Goal: Find specific page/section: Find specific page/section

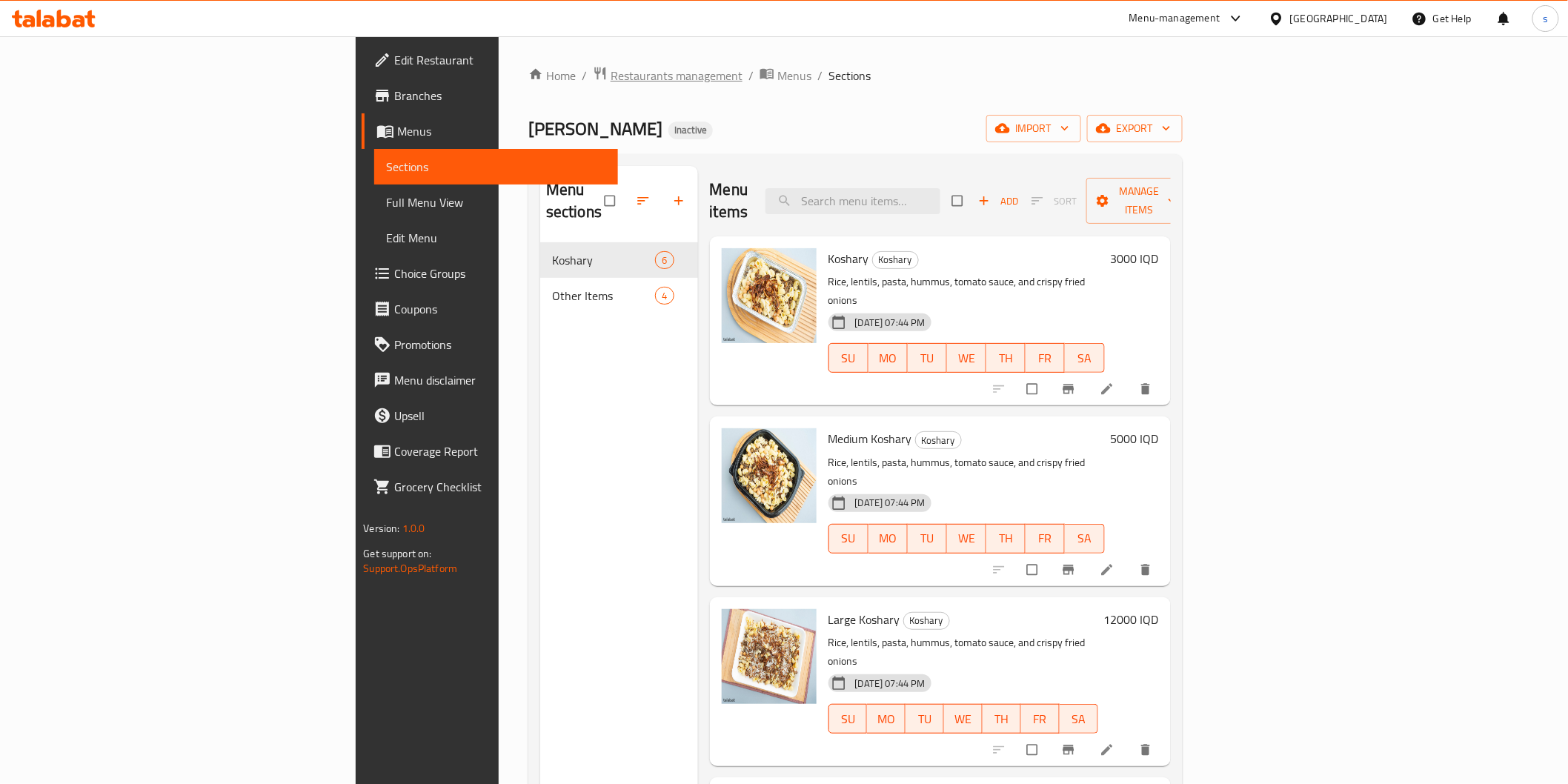
click at [611, 83] on span "Restaurants management" at bounding box center [676, 75] width 132 height 18
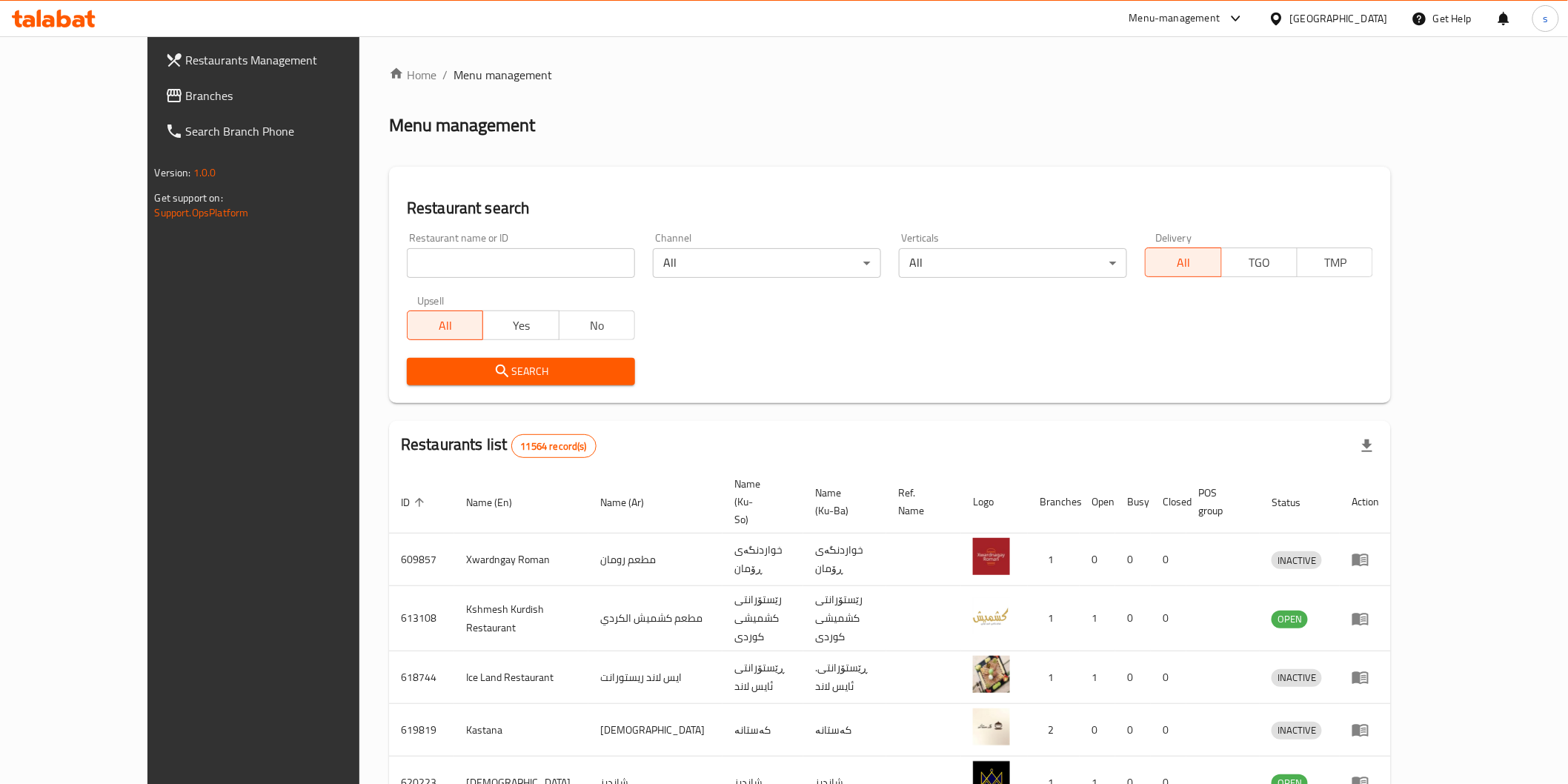
click at [430, 235] on div "Restaurant name or ID Restaurant name or ID" at bounding box center [521, 255] width 228 height 45
click at [429, 276] on input "search" at bounding box center [521, 262] width 228 height 30
paste input "Bas Mrishk"
type input "Bas Mrishk"
click button "Search" at bounding box center [521, 372] width 228 height 27
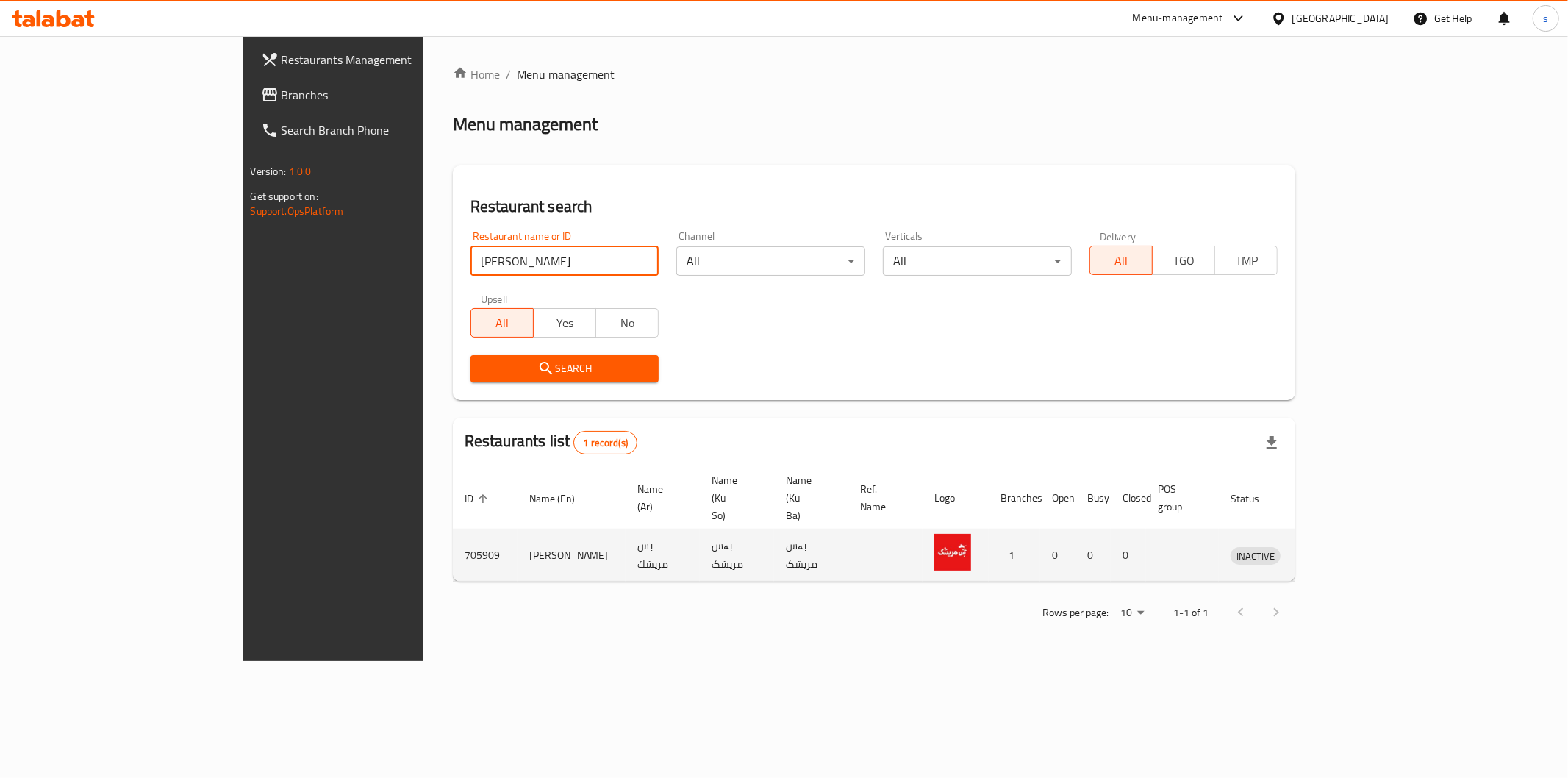
click at [1324, 553] on icon "enhanced table" at bounding box center [1321, 555] width 5 height 6
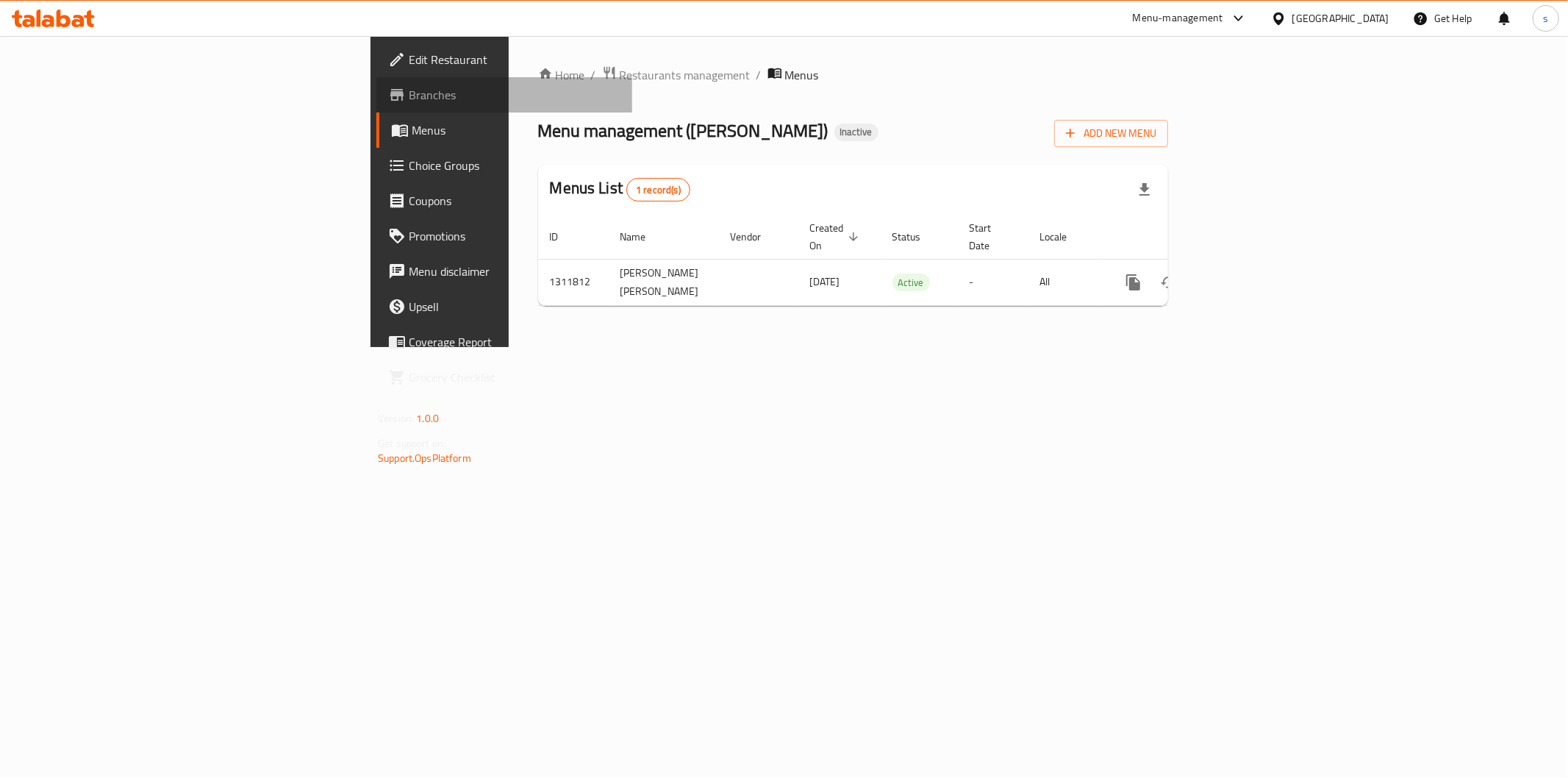
click at [408, 92] on span "Branches" at bounding box center [514, 95] width 212 height 18
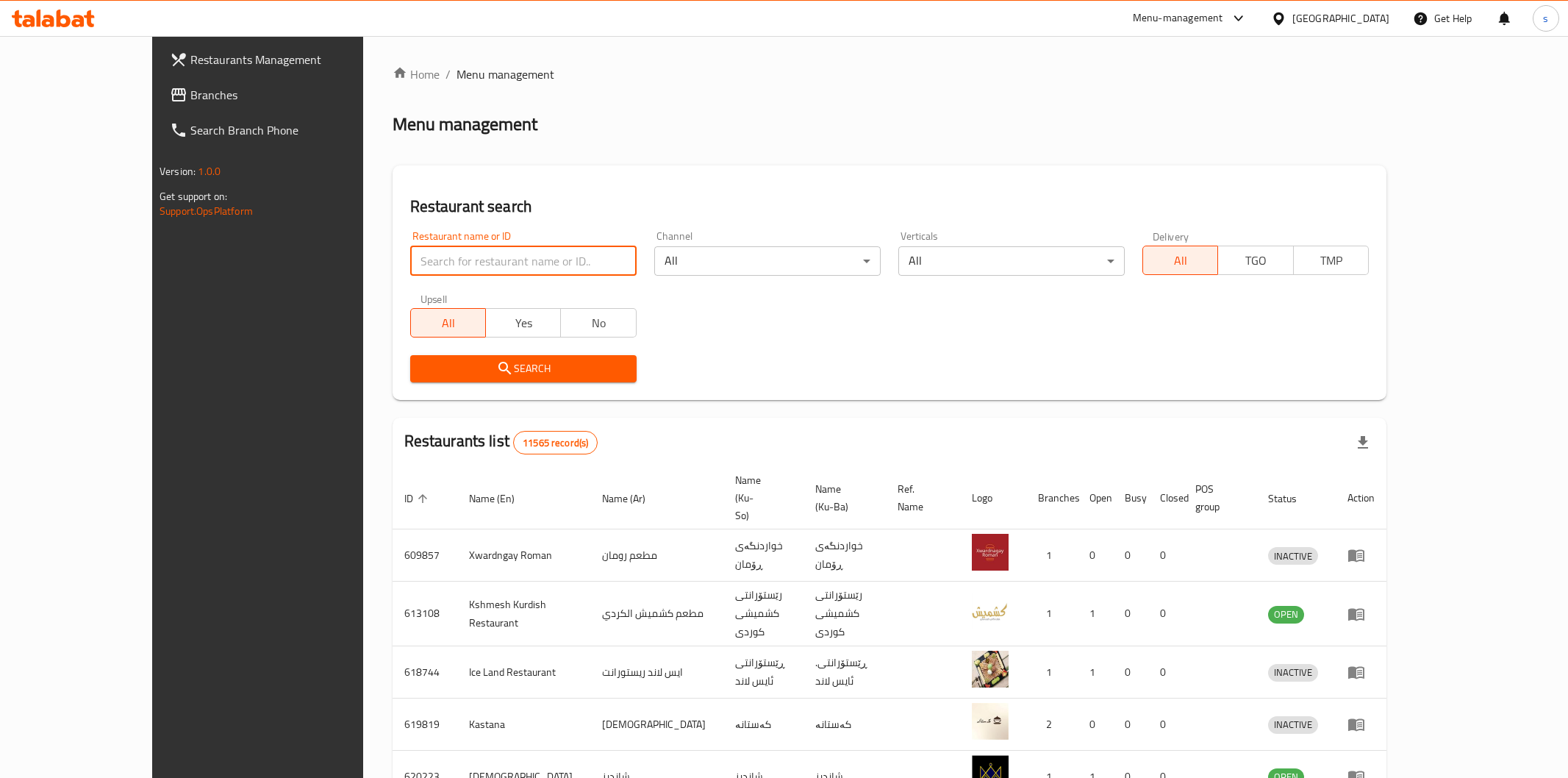
click at [470, 256] on input "search" at bounding box center [523, 260] width 226 height 29
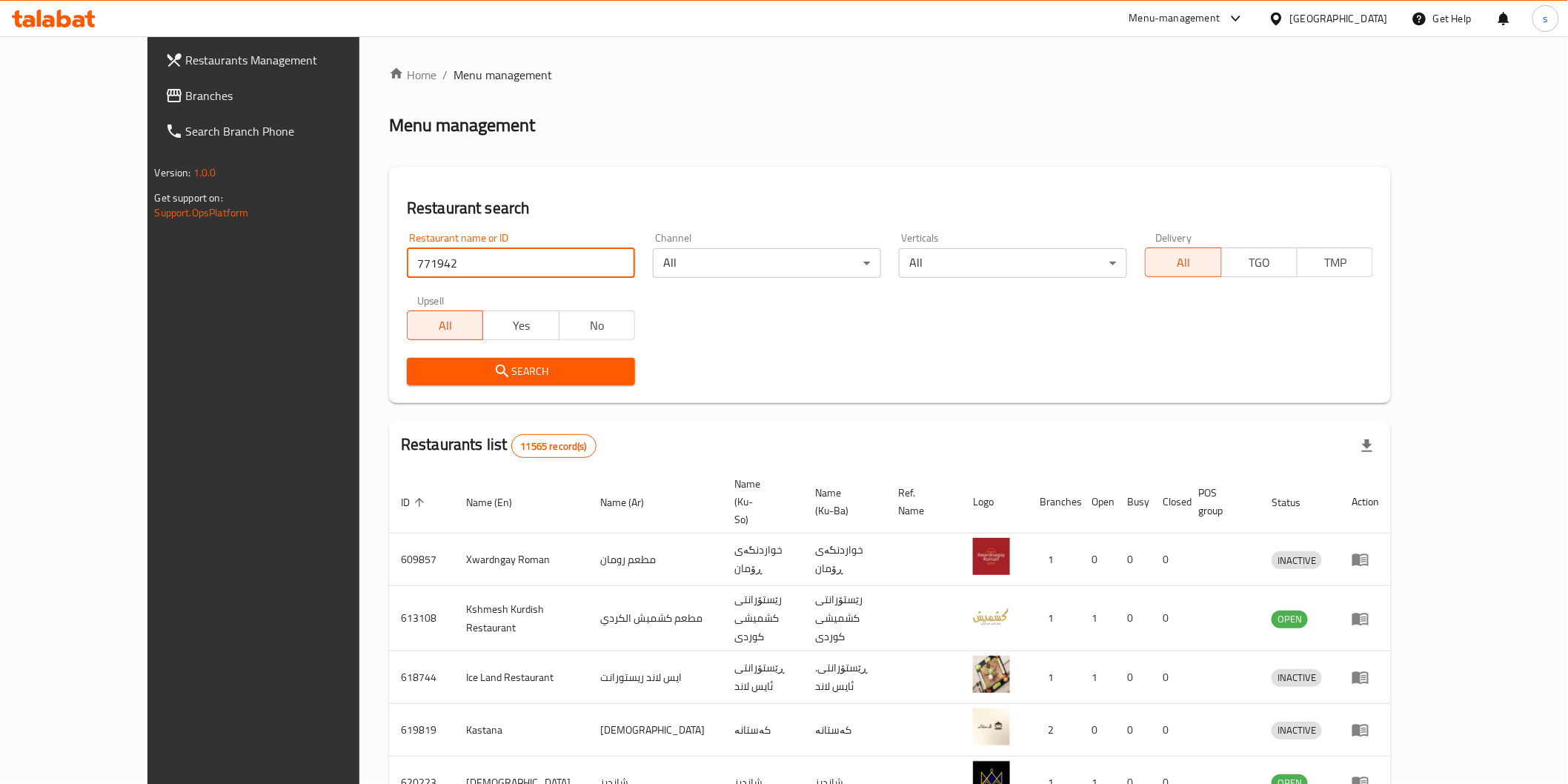
type input "771942"
click button "Search" at bounding box center [521, 372] width 228 height 27
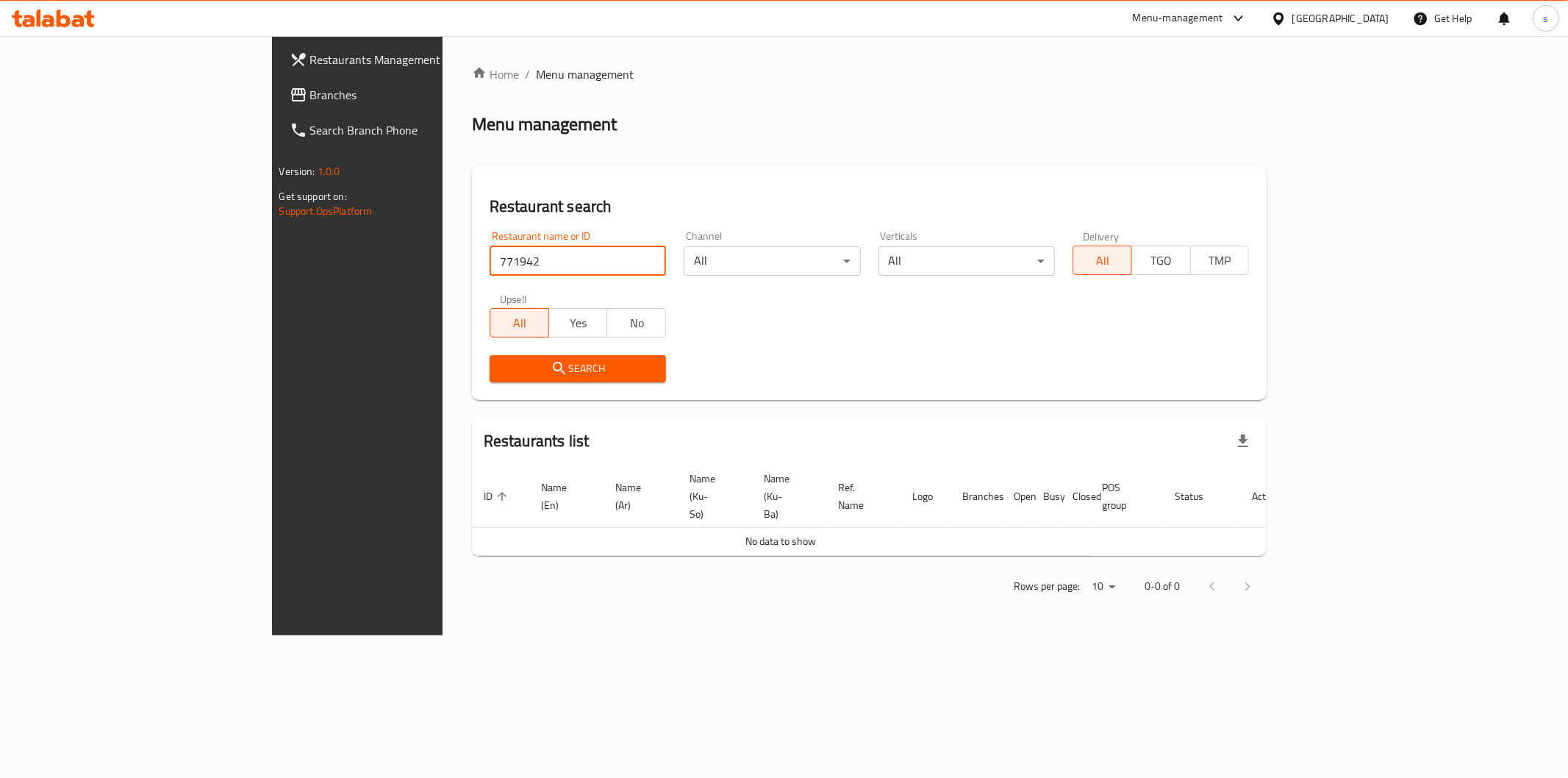
click at [310, 90] on span "Branches" at bounding box center [416, 95] width 212 height 18
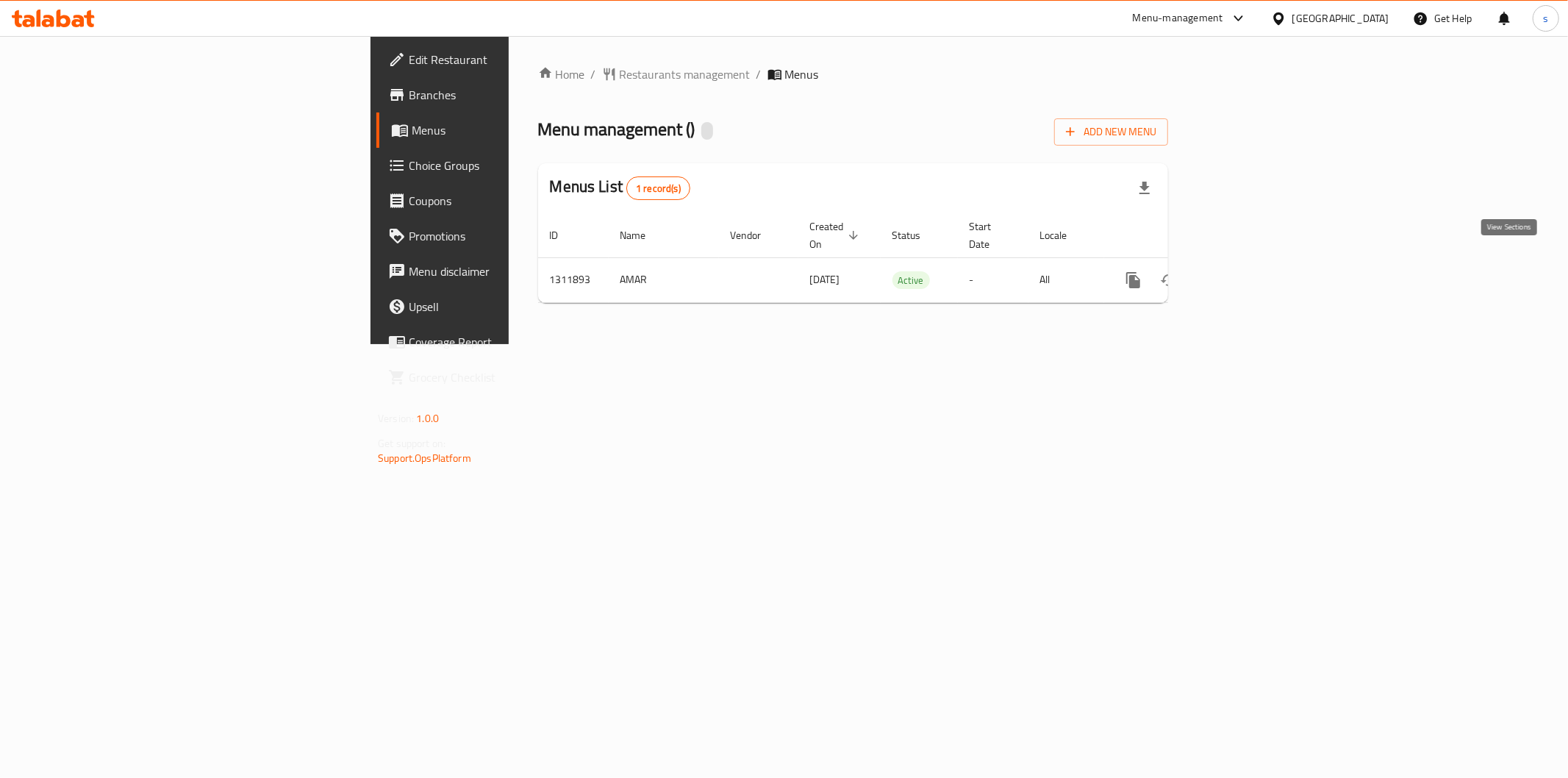
click at [1257, 263] on link "enhanced table" at bounding box center [1239, 280] width 35 height 35
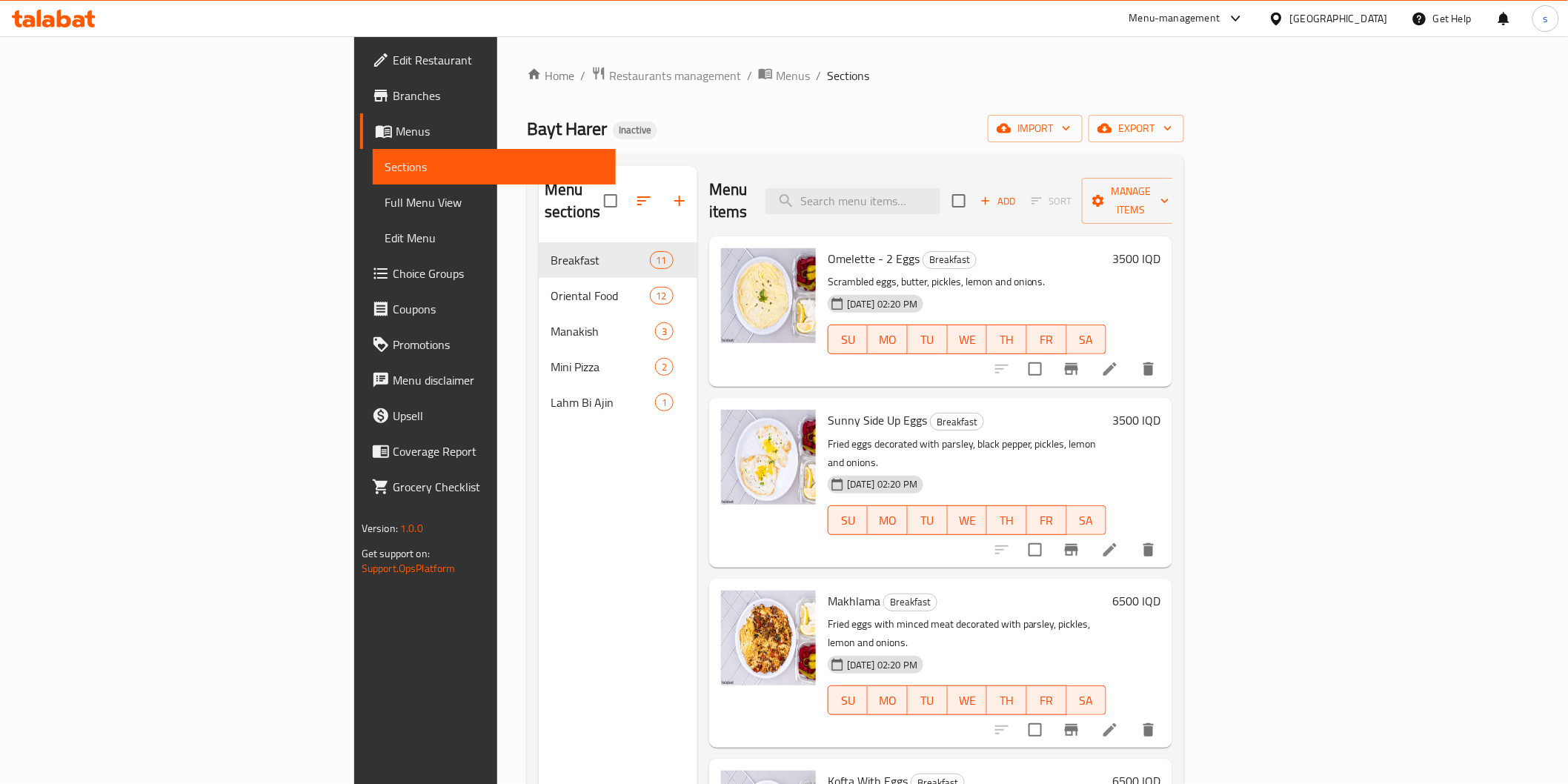
click at [384, 197] on span "Full Menu View" at bounding box center [494, 202] width 219 height 18
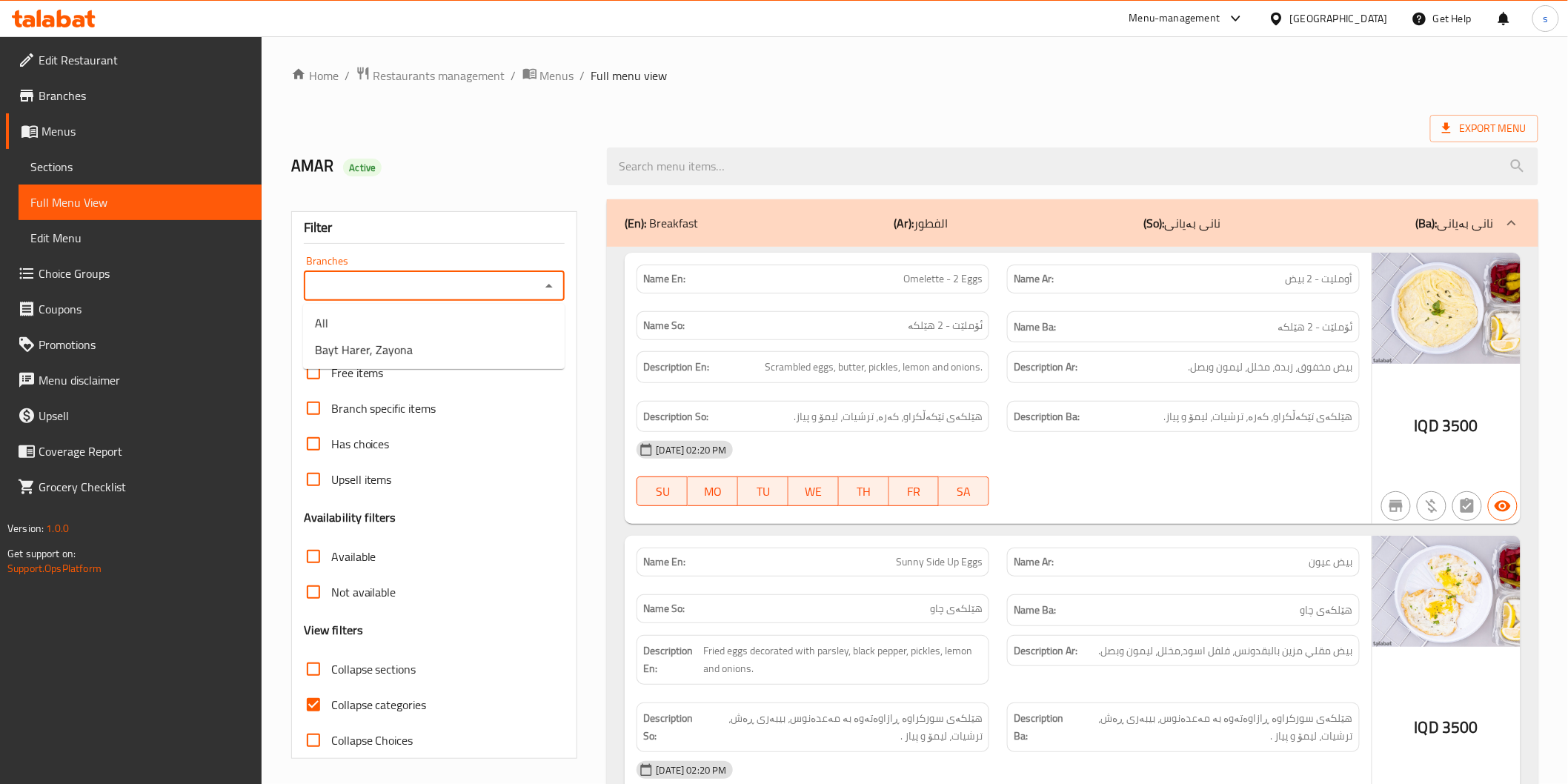
click at [477, 283] on input "Branches" at bounding box center [422, 286] width 228 height 21
click at [469, 347] on li "Bayt Harer, Zayona" at bounding box center [434, 349] width 262 height 26
type input "Bayt Harer, Zayona"
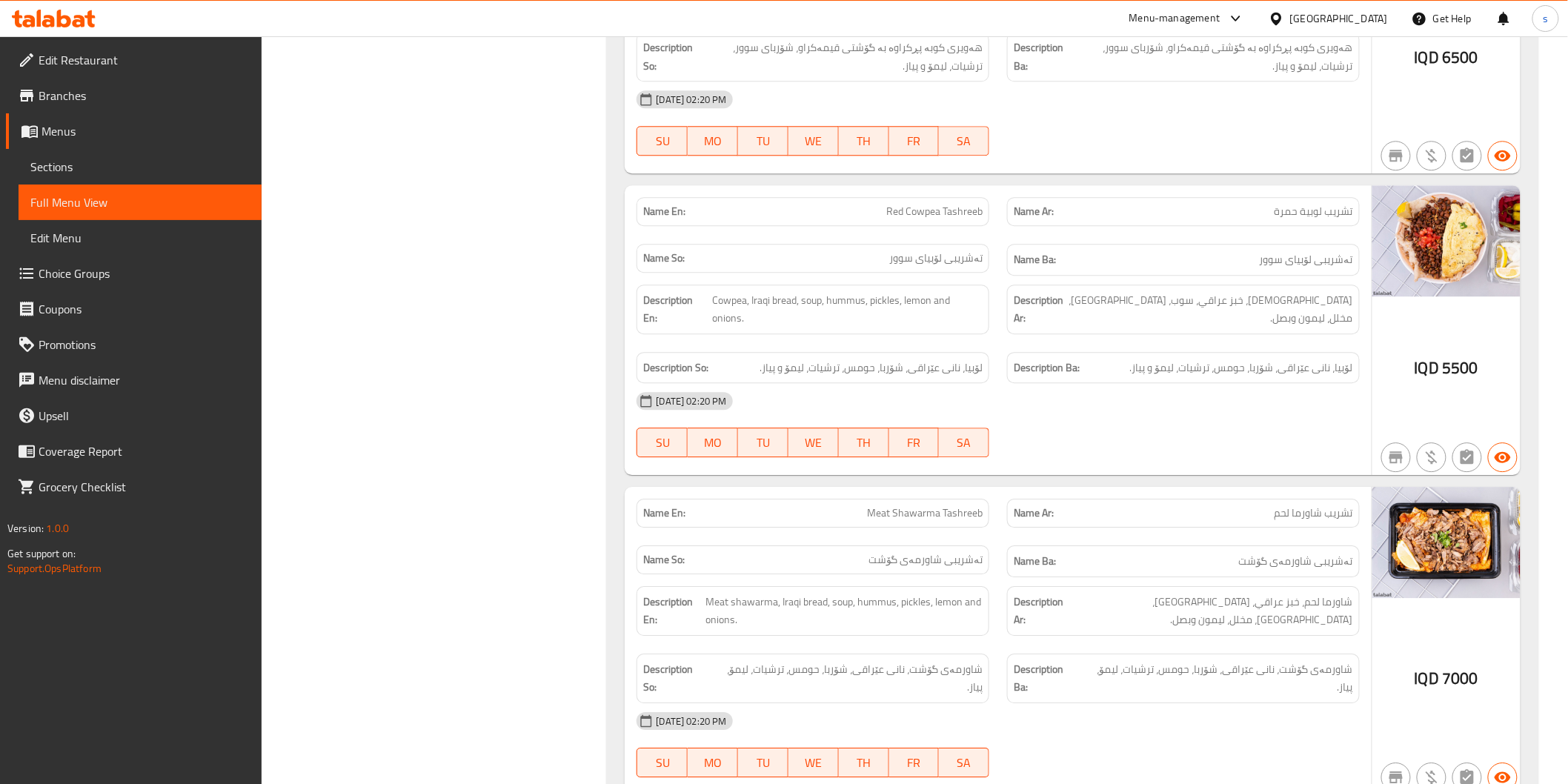
scroll to position [1564, 0]
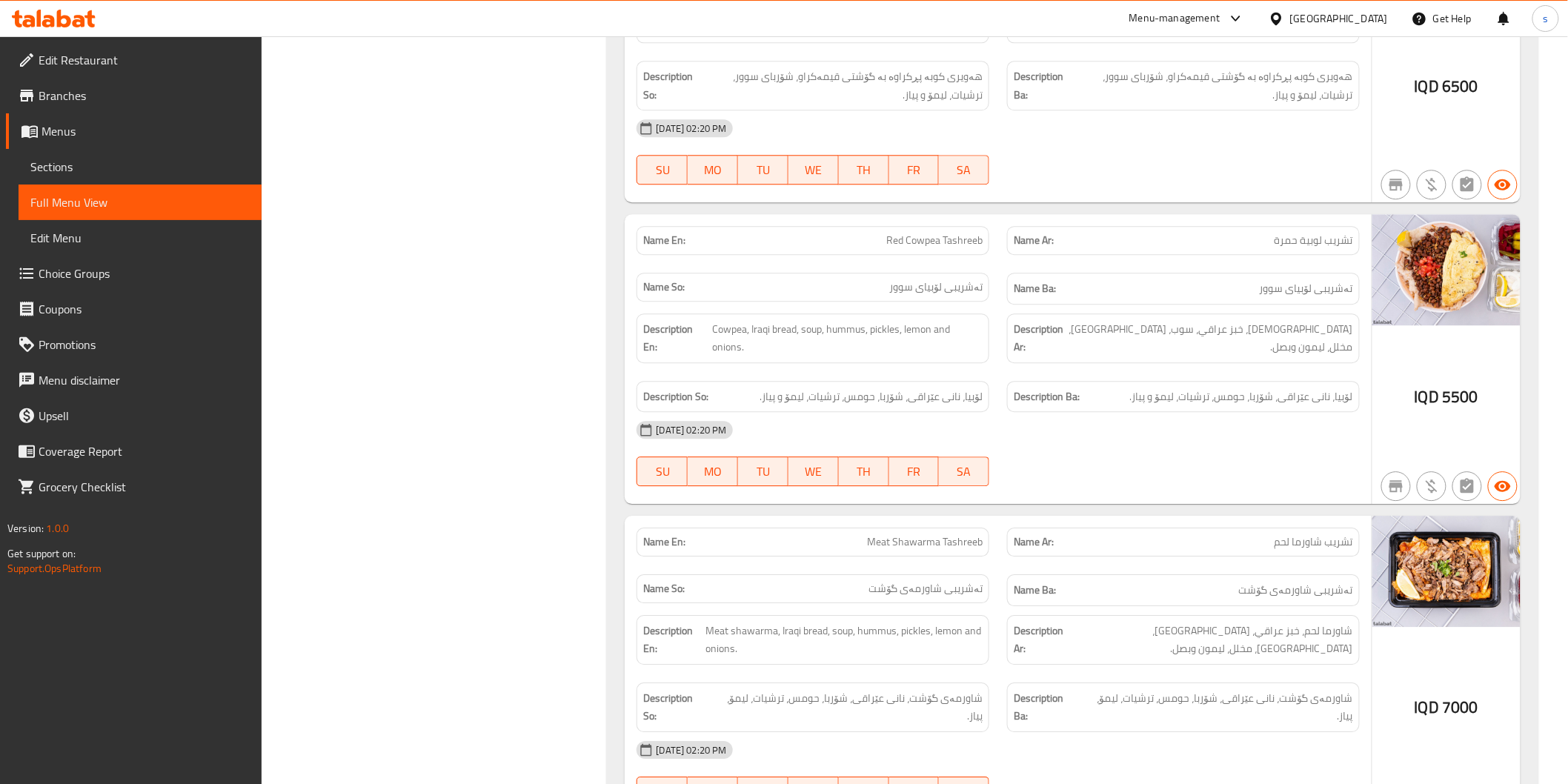
click at [922, 235] on span "Red Cowpea Tashreeb" at bounding box center [934, 240] width 96 height 15
copy span "Cowpea"
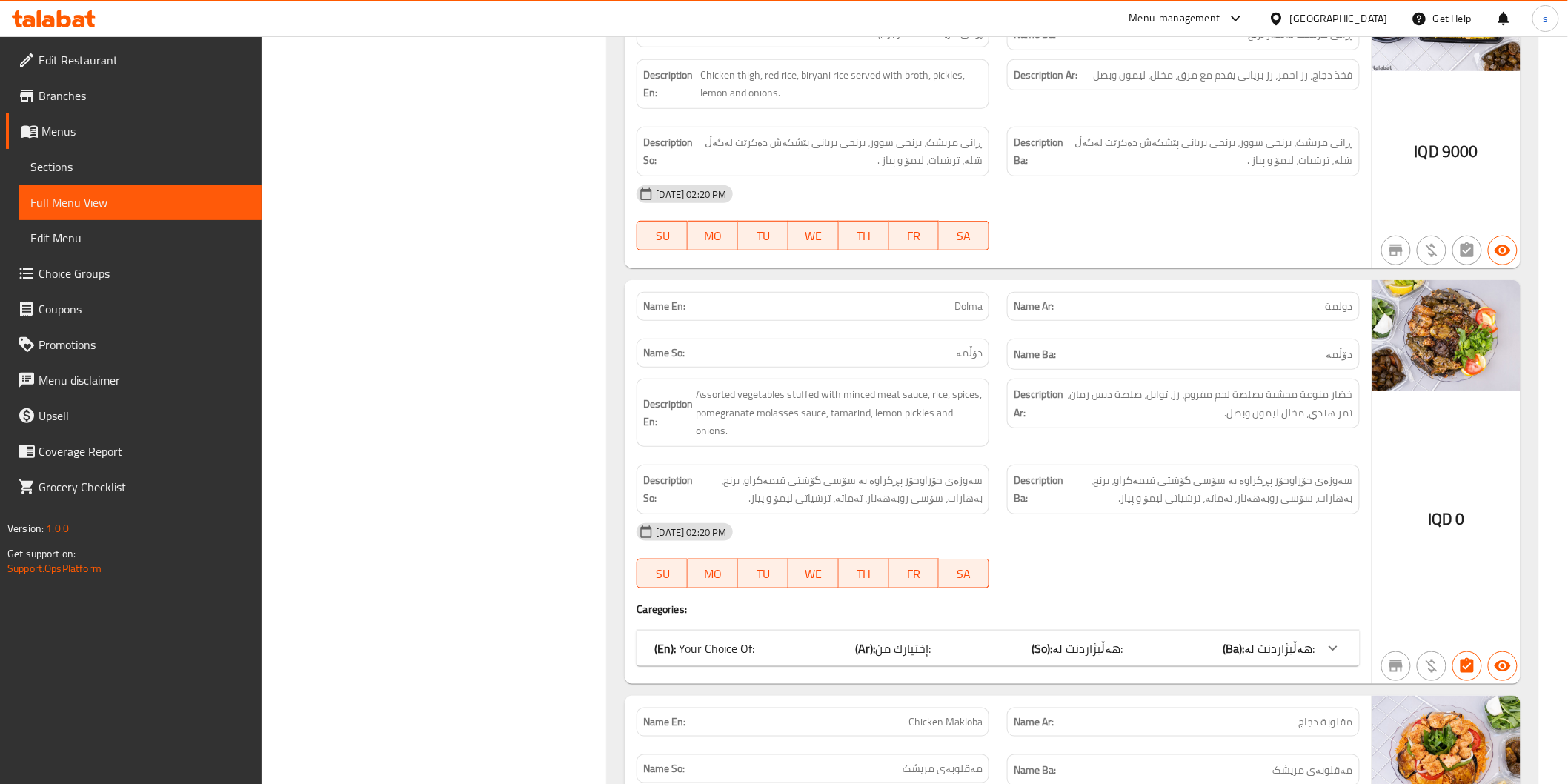
scroll to position [5104, 0]
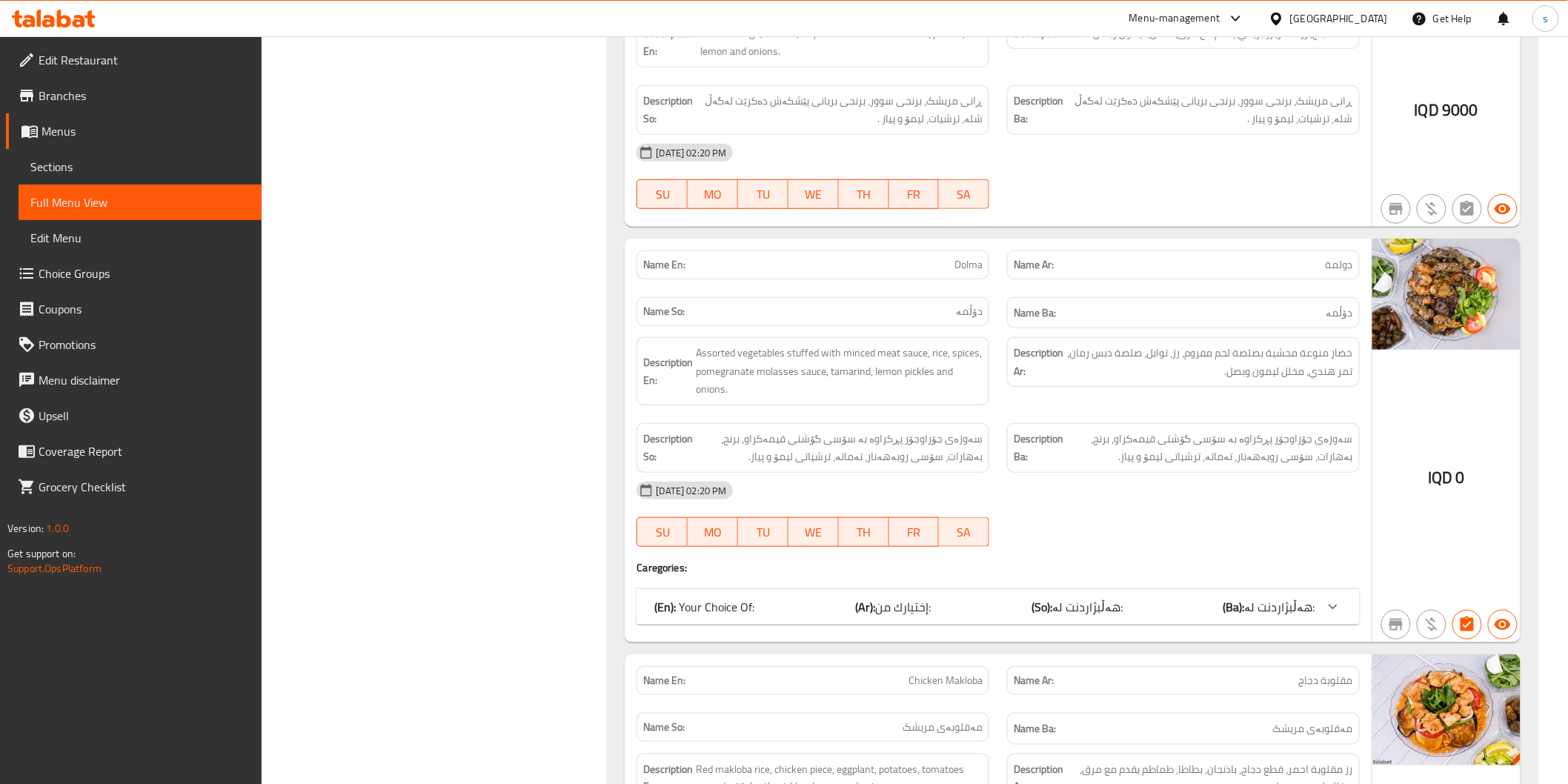
click at [1131, 598] on div "(En): Your Choice Of: (Ar): إختيارك من: (So): هەڵبژاردنت لە: (Ba): هەڵبژاردنت ل…" at bounding box center [984, 607] width 660 height 18
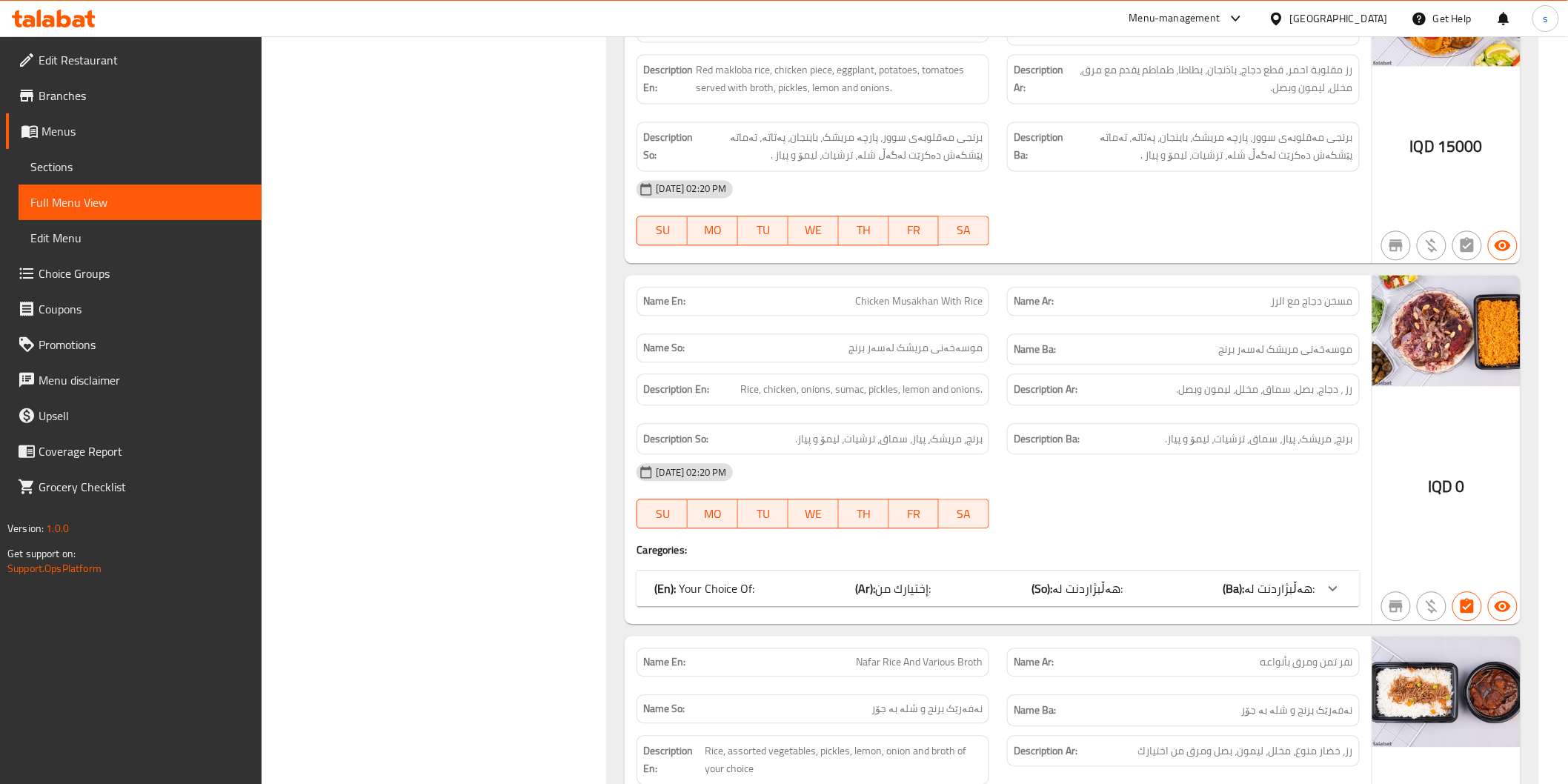
scroll to position [6010, 0]
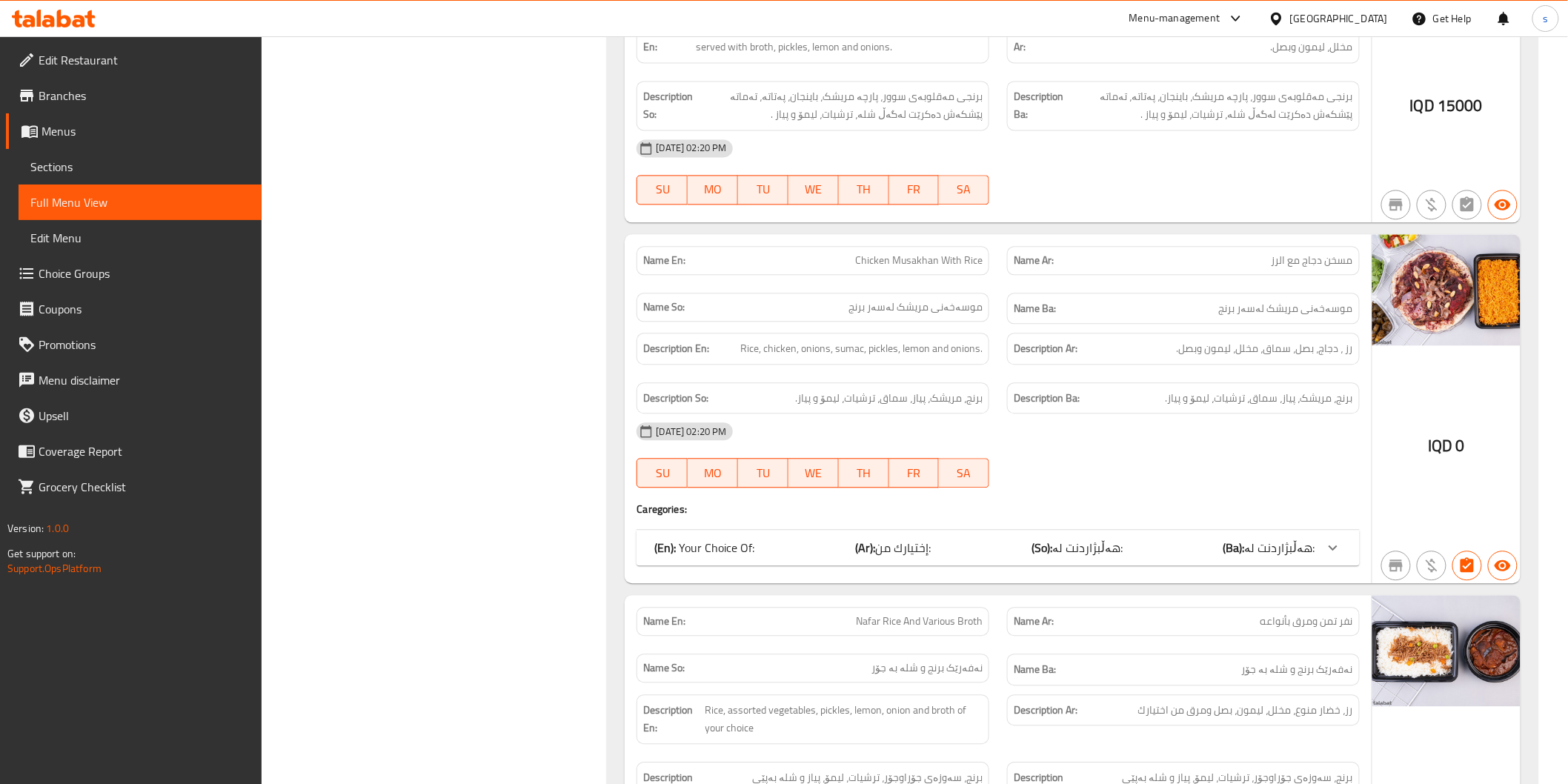
click at [1220, 530] on div "(En): Your Choice Of: (Ar): إختيارك من: (So): هەڵبژاردنت لە: (Ba): هەڵبژاردنت ل…" at bounding box center [997, 547] width 722 height 35
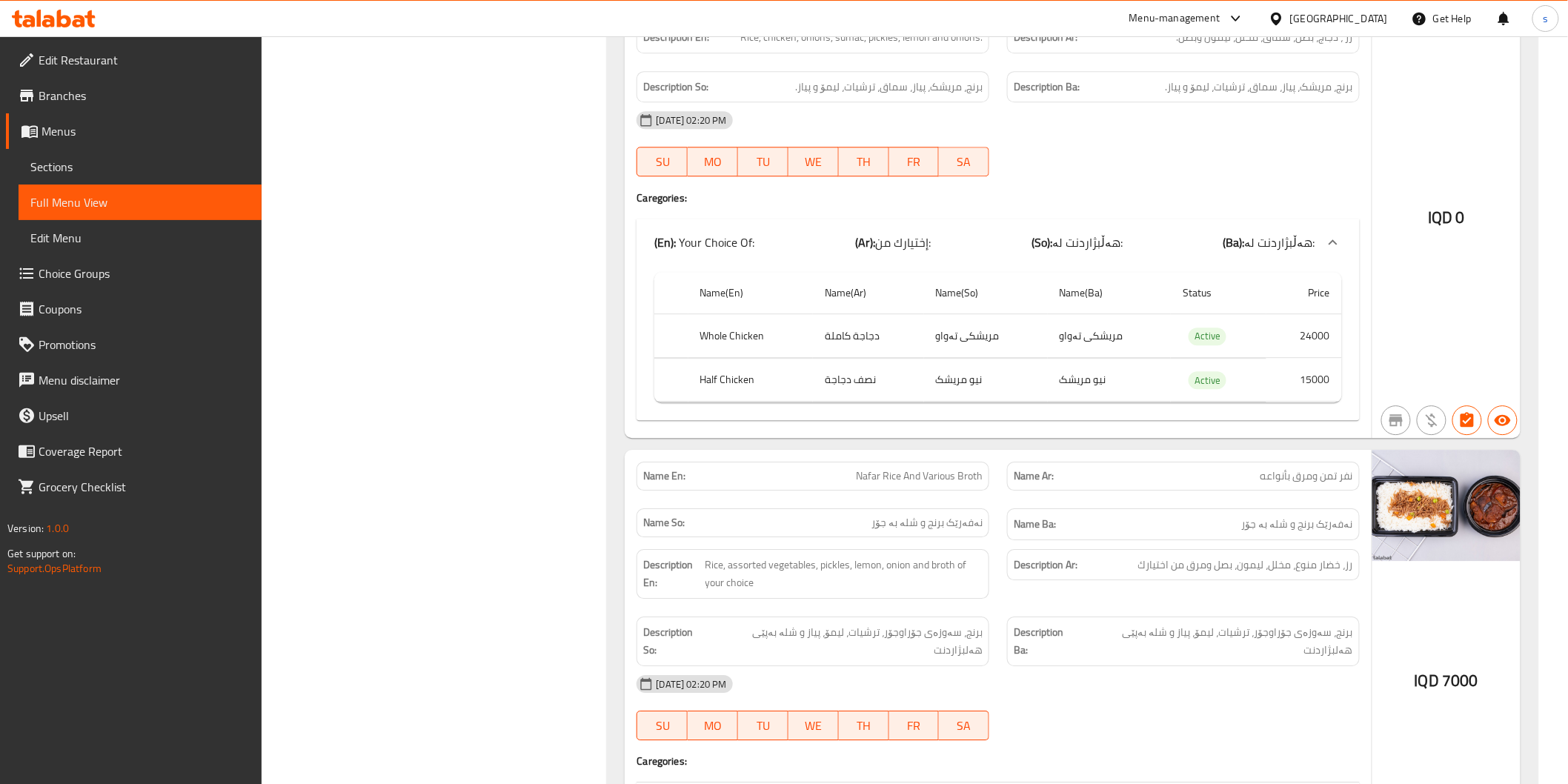
scroll to position [6421, 0]
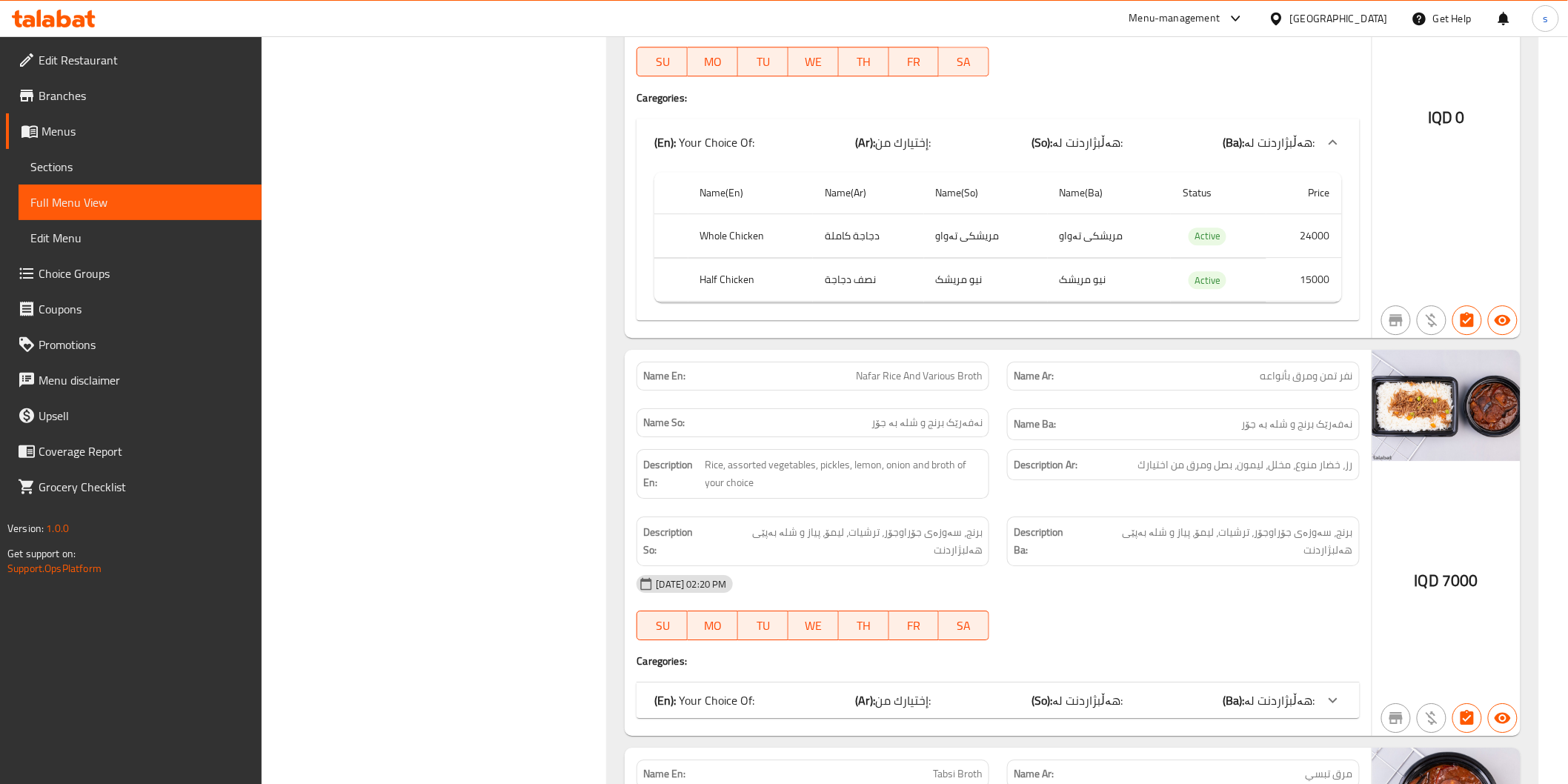
click at [788, 692] on div "(En): Your Choice Of: (Ar): إختيارك من: (So): هەڵبژاردنت لە: (Ba): هەڵبژاردنت ل…" at bounding box center [984, 701] width 660 height 18
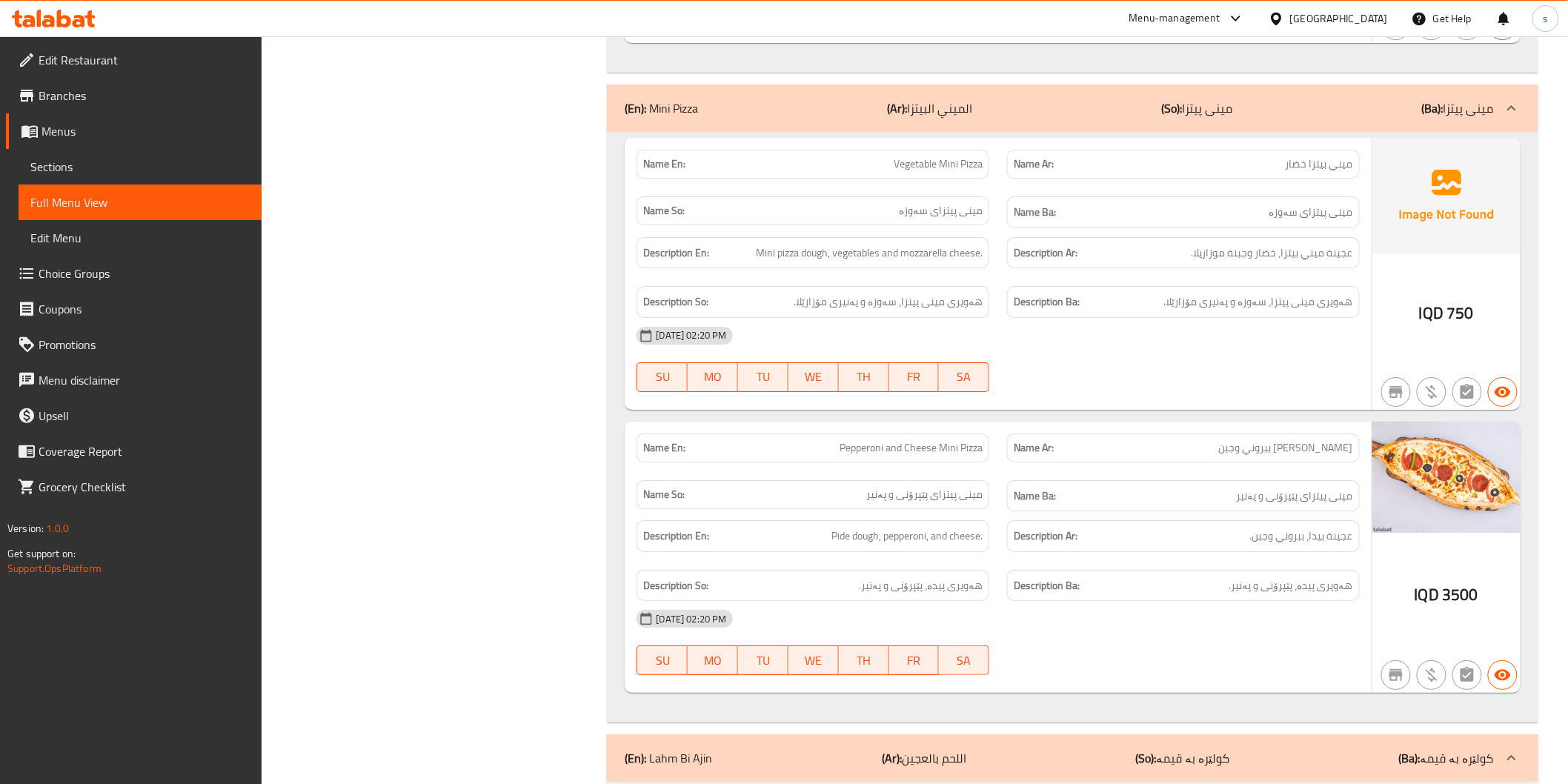
scroll to position [9115, 0]
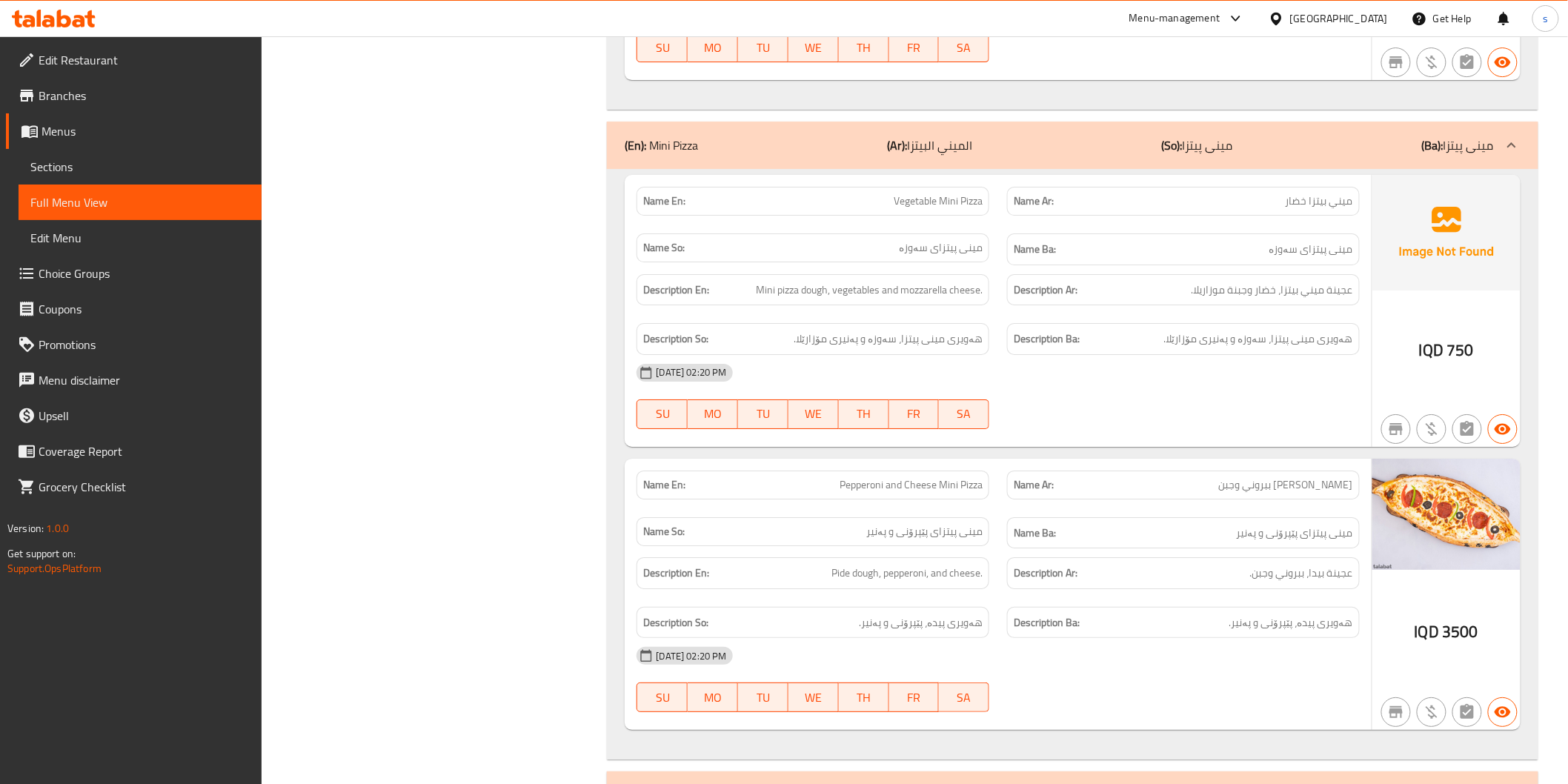
click at [1036, 136] on div "(En): Mini Pizza (Ar): الميني البيتزا (So): مینی پیتزا (Ba): مینی پیتزا" at bounding box center [1058, 145] width 868 height 18
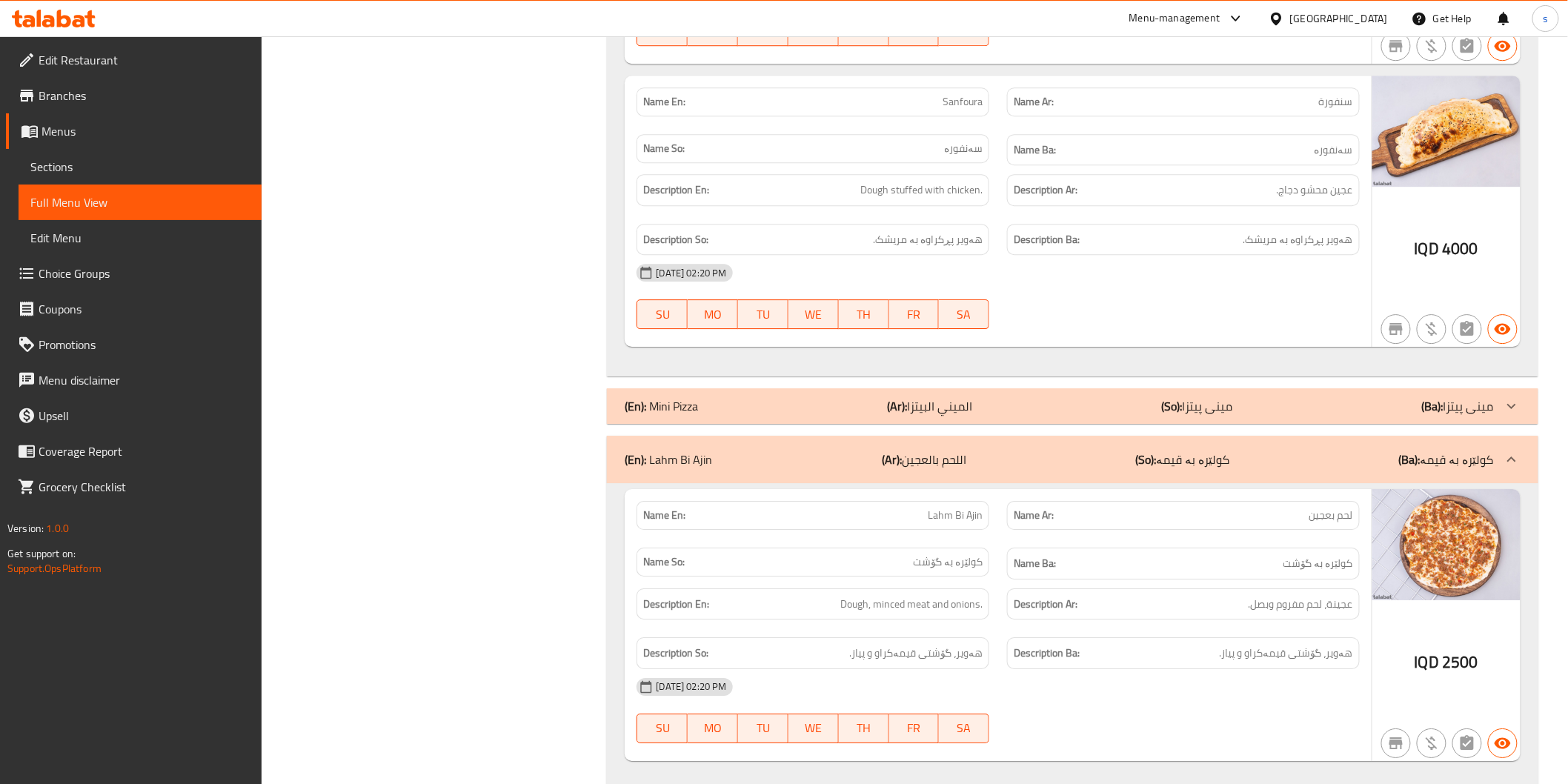
scroll to position [8841, 0]
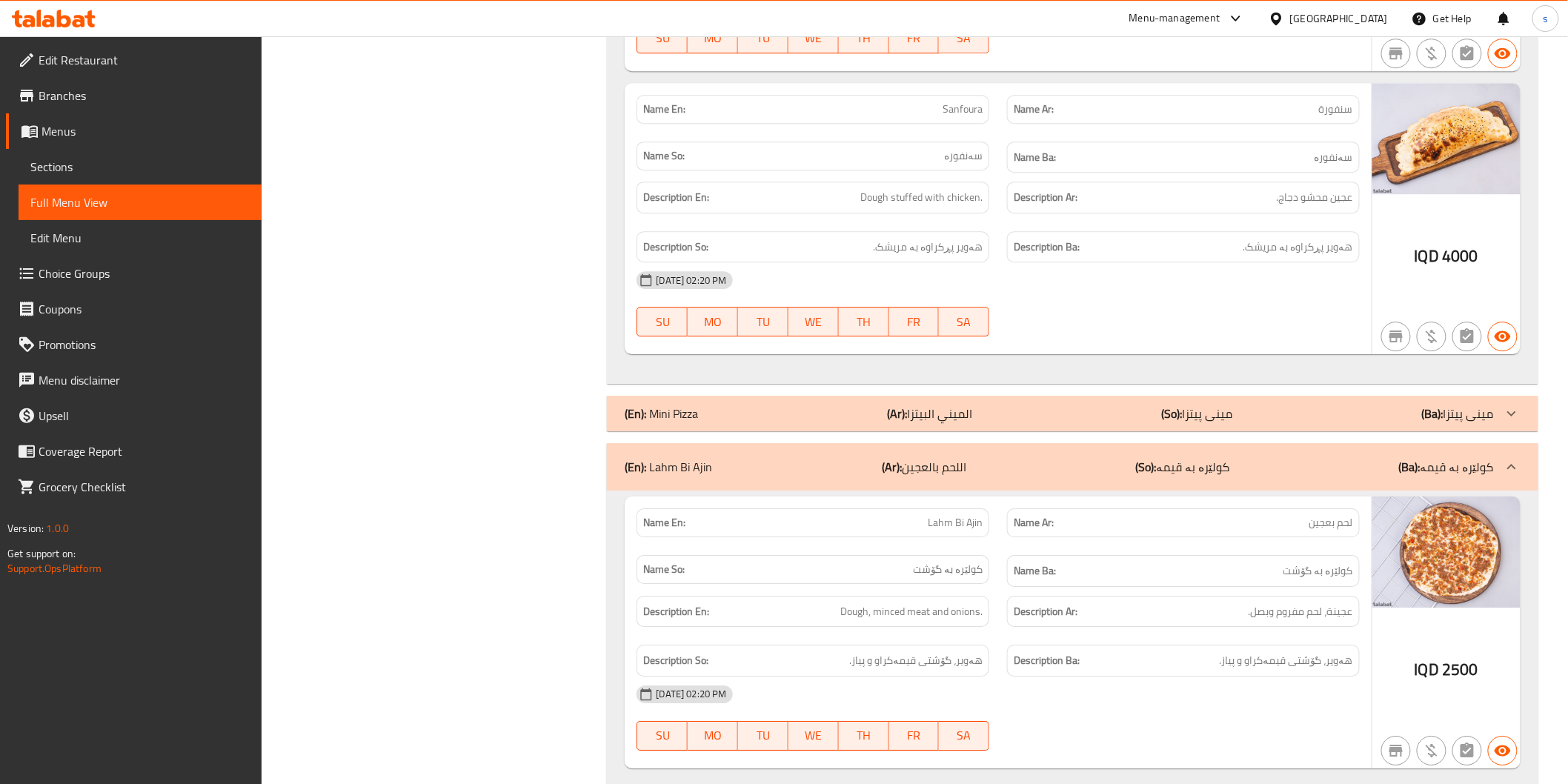
click at [1062, 458] on div "(En): Lahm Bi Ajin (Ar): اللحم بالعجين (So): کولێرە بە قیمە (Ba): کولێرە بە قیمە" at bounding box center [1058, 467] width 868 height 18
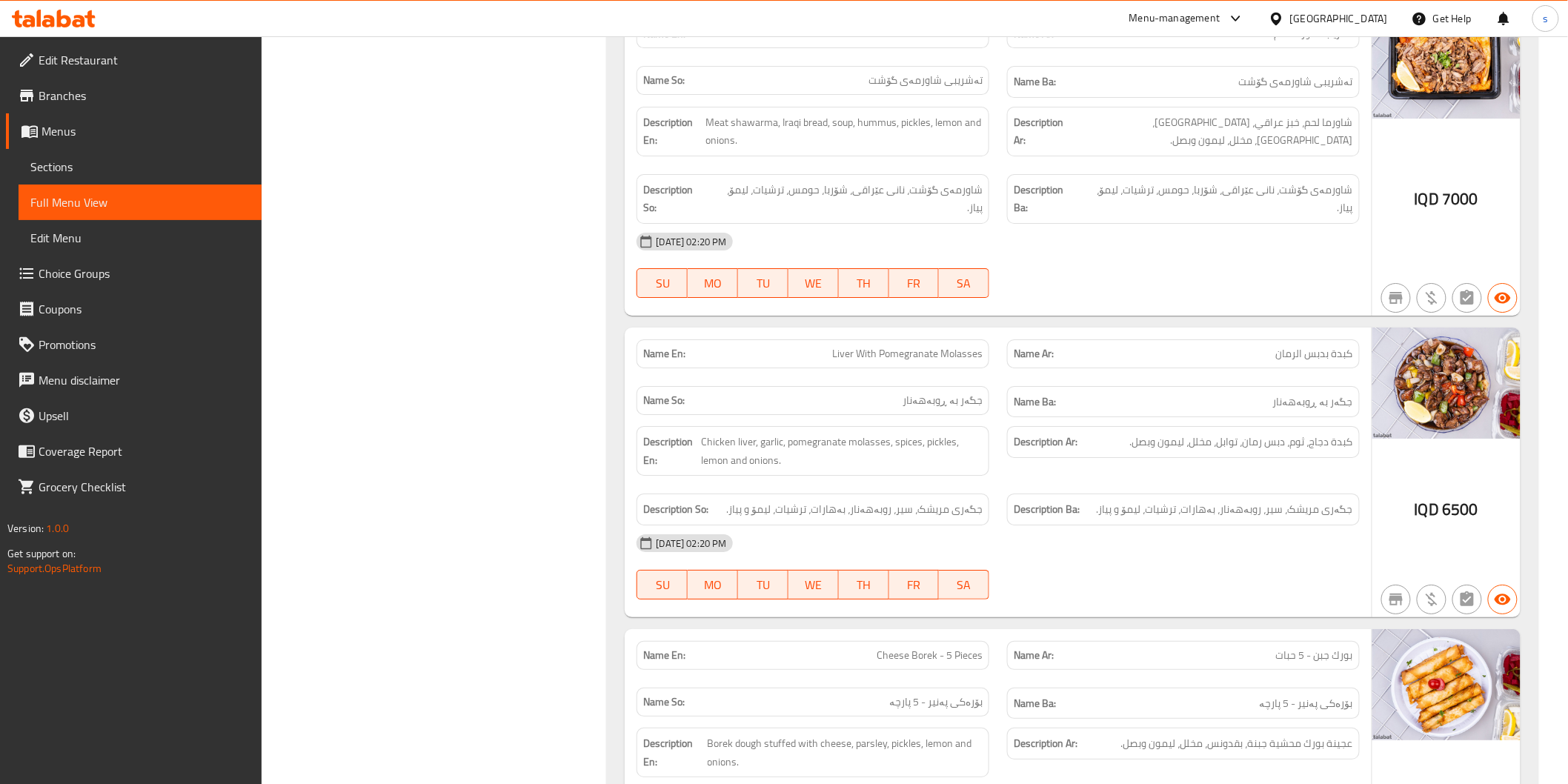
scroll to position [0, 0]
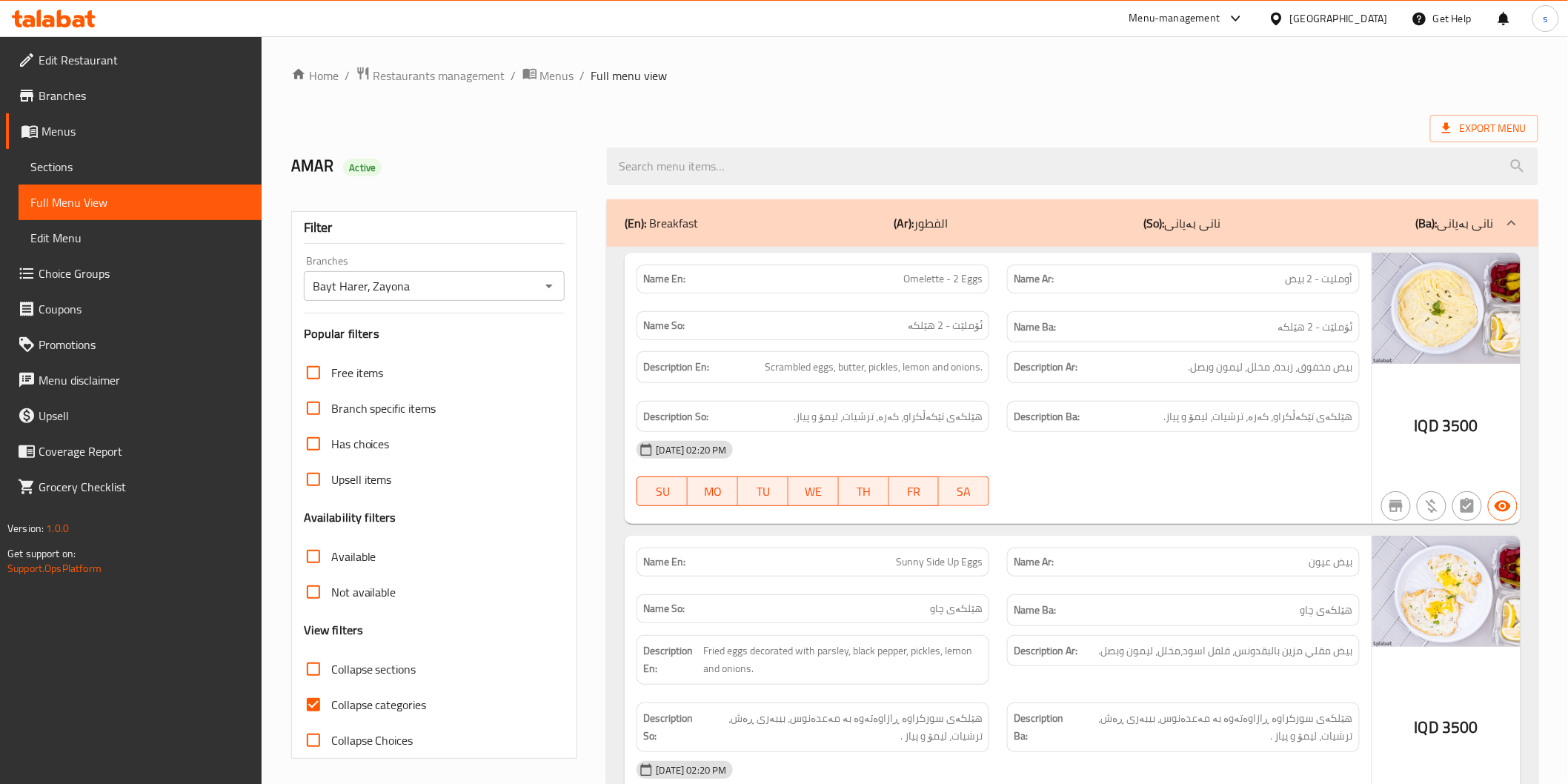
click at [1342, 347] on div "Description Ar: بيض مخفوق، زبدة، مخلل، ليمون وبصل." at bounding box center [1184, 368] width 371 height 50
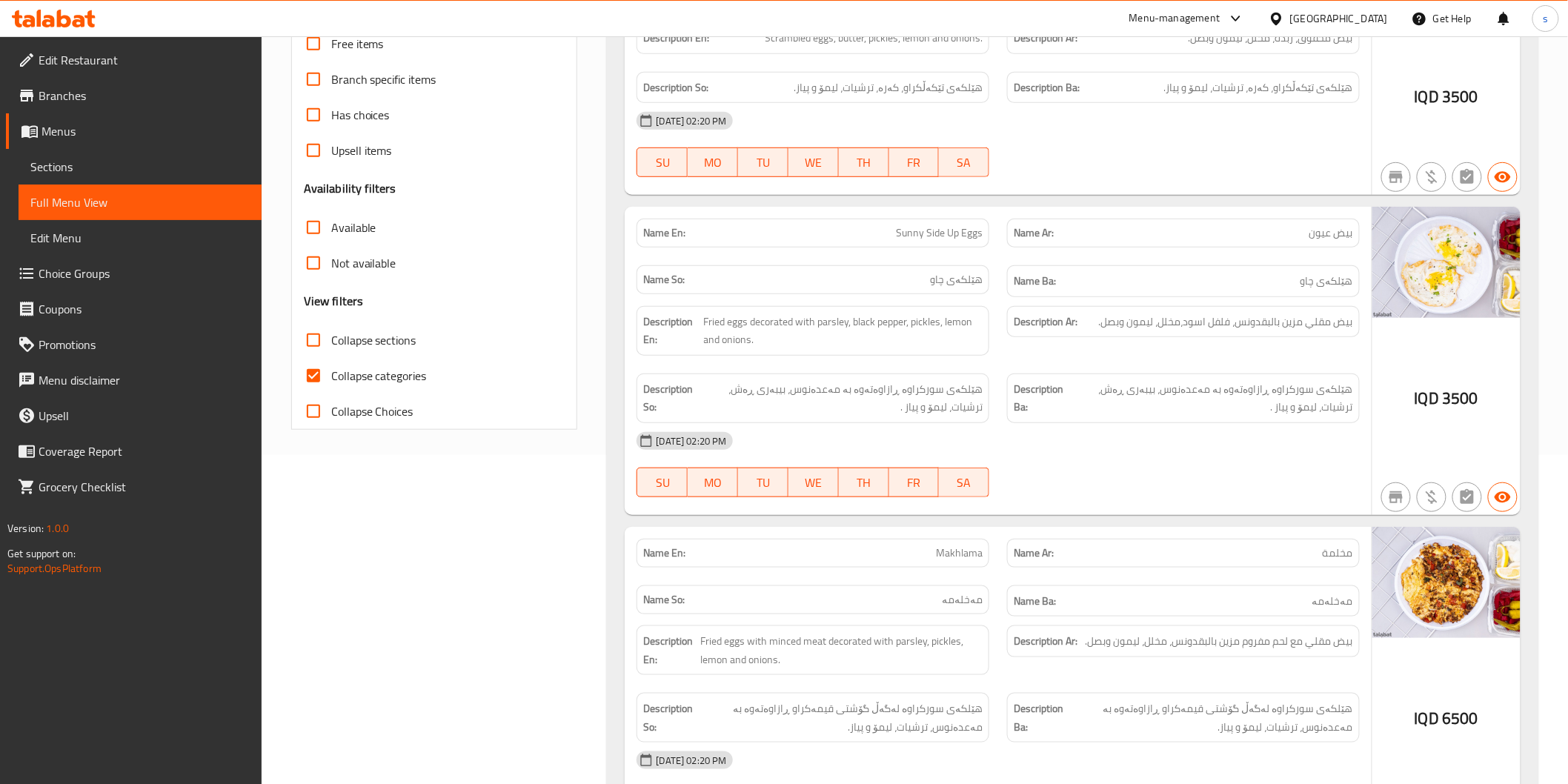
click at [1278, 441] on div "[DATE] 02:20 PM" at bounding box center [997, 441] width 740 height 35
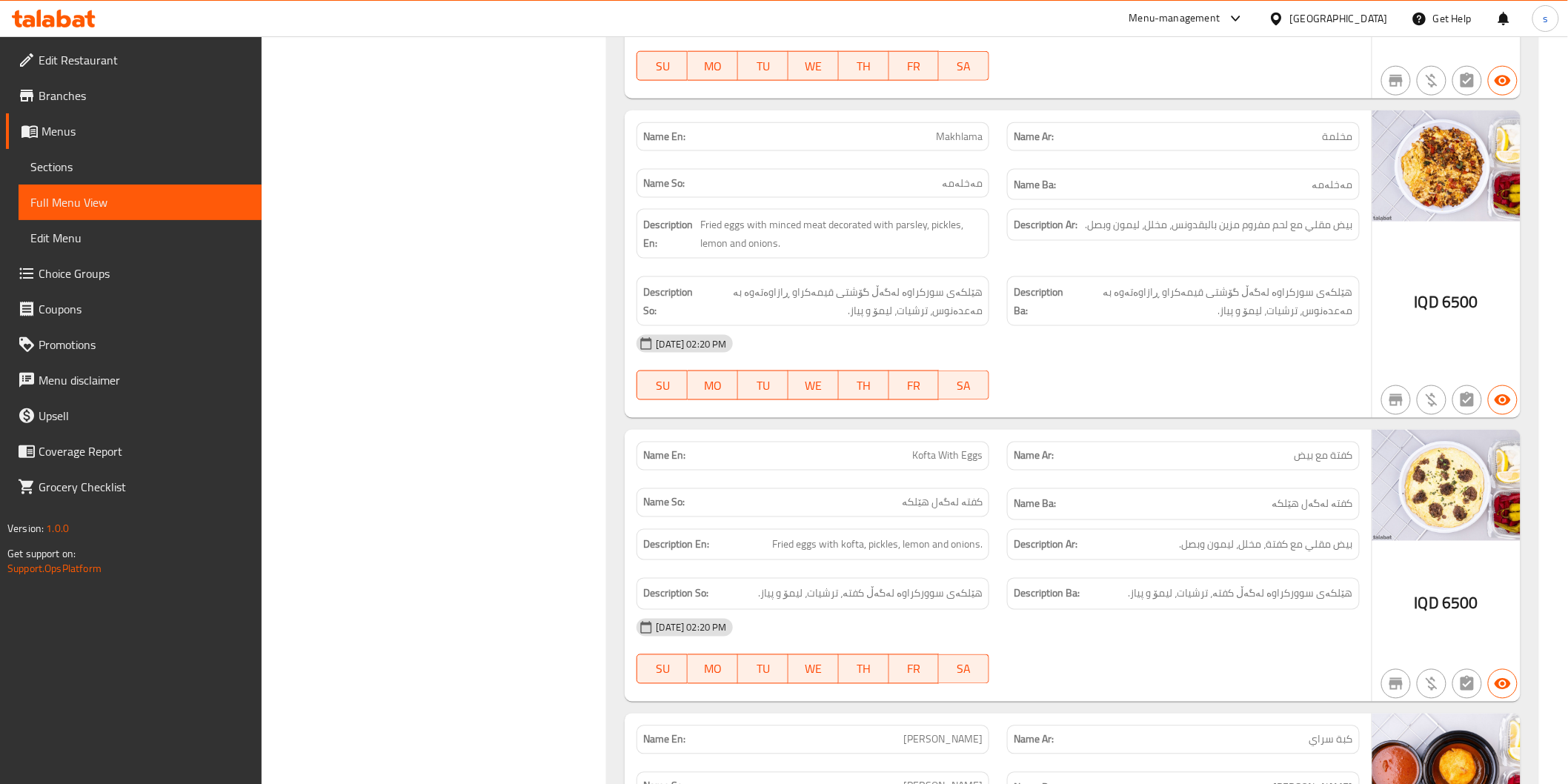
scroll to position [823, 0]
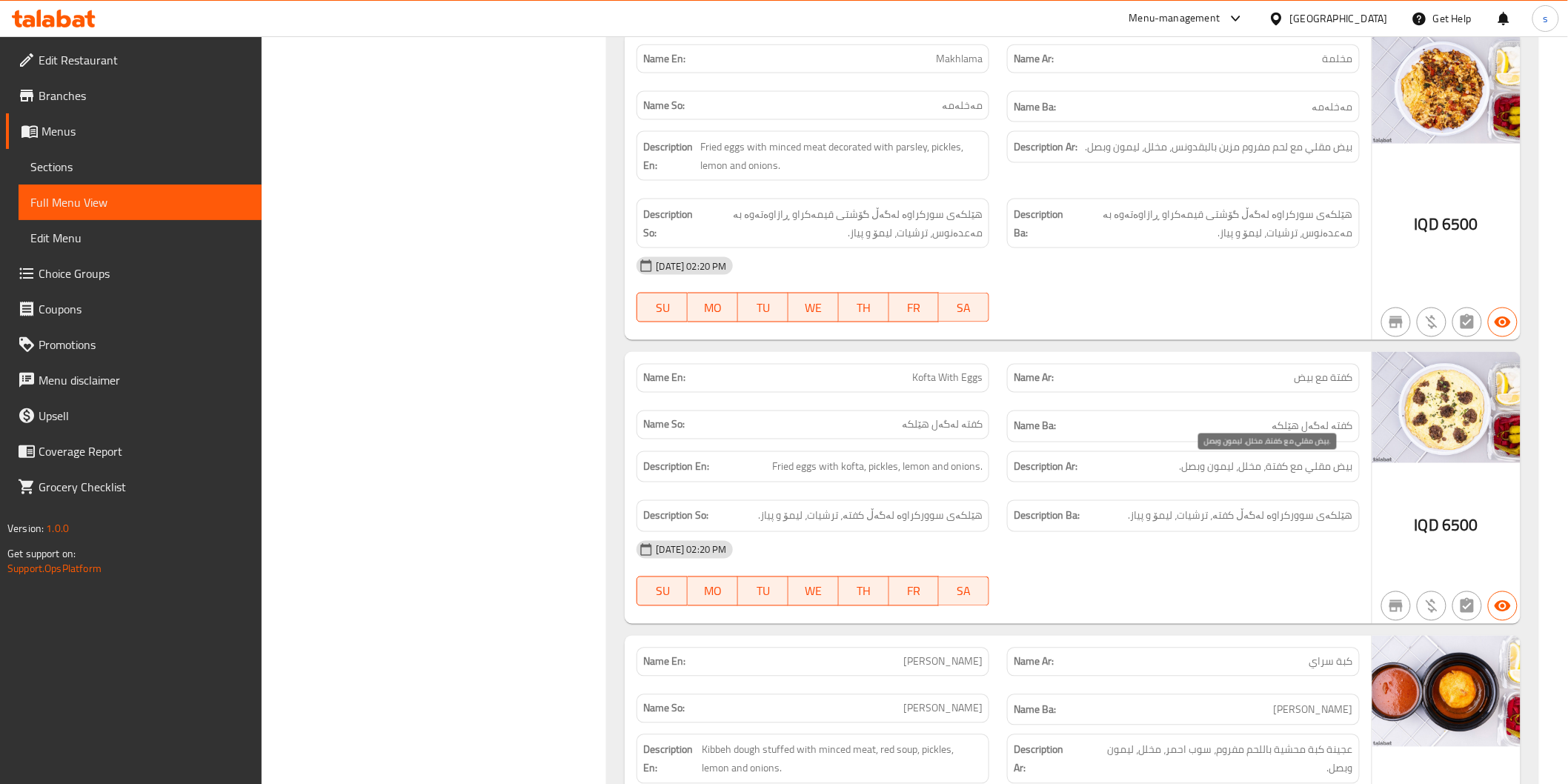
click at [1288, 477] on span "بيض مقلي مع كفتة، مخلل، ليمون وبصل." at bounding box center [1266, 467] width 173 height 18
click at [1285, 524] on span "هێلکەی سوورکراوە لەگەڵ کفتە، ترشیات، لیمۆ و پیاز." at bounding box center [1241, 516] width 225 height 18
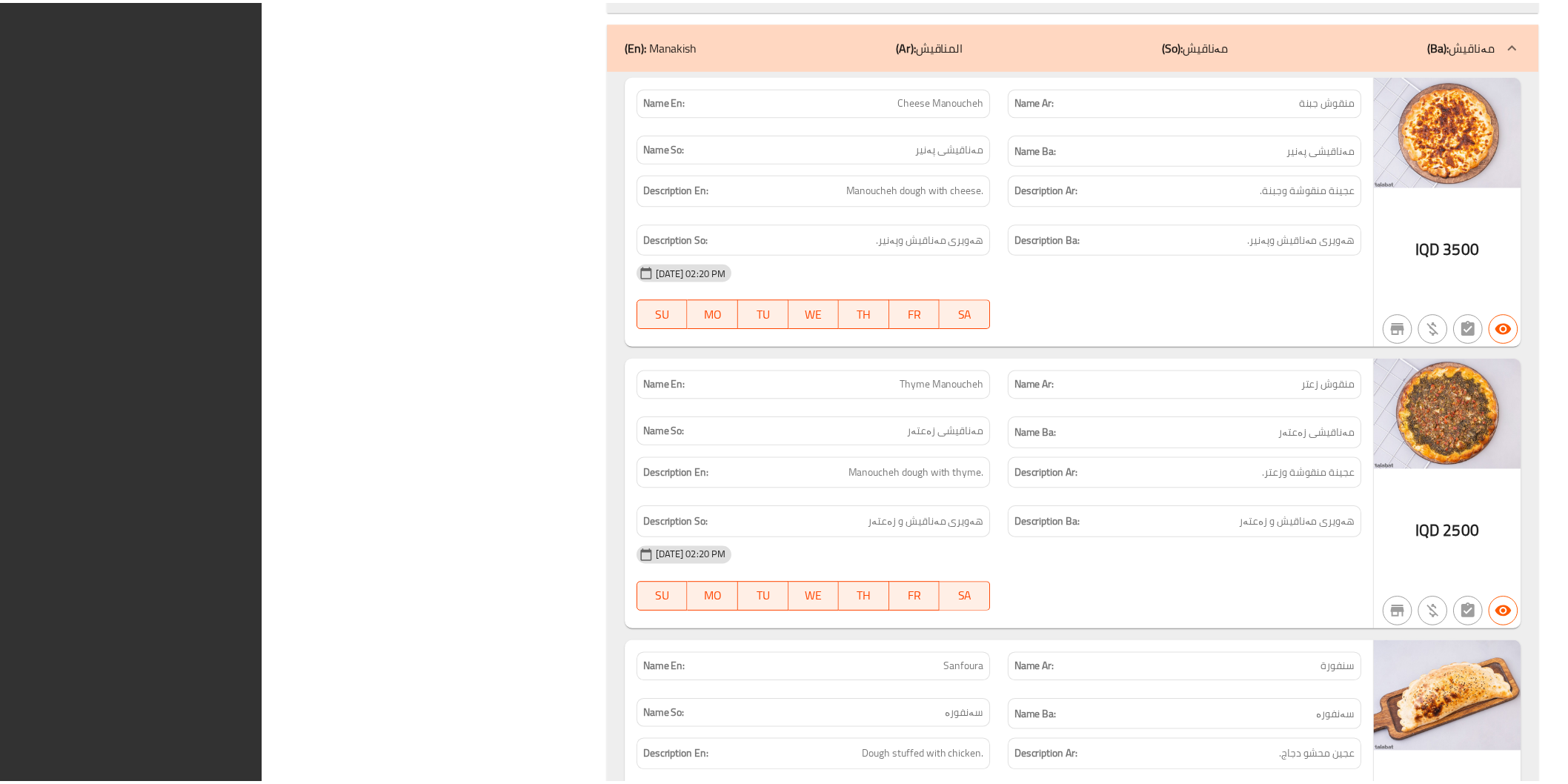
scroll to position [8455, 0]
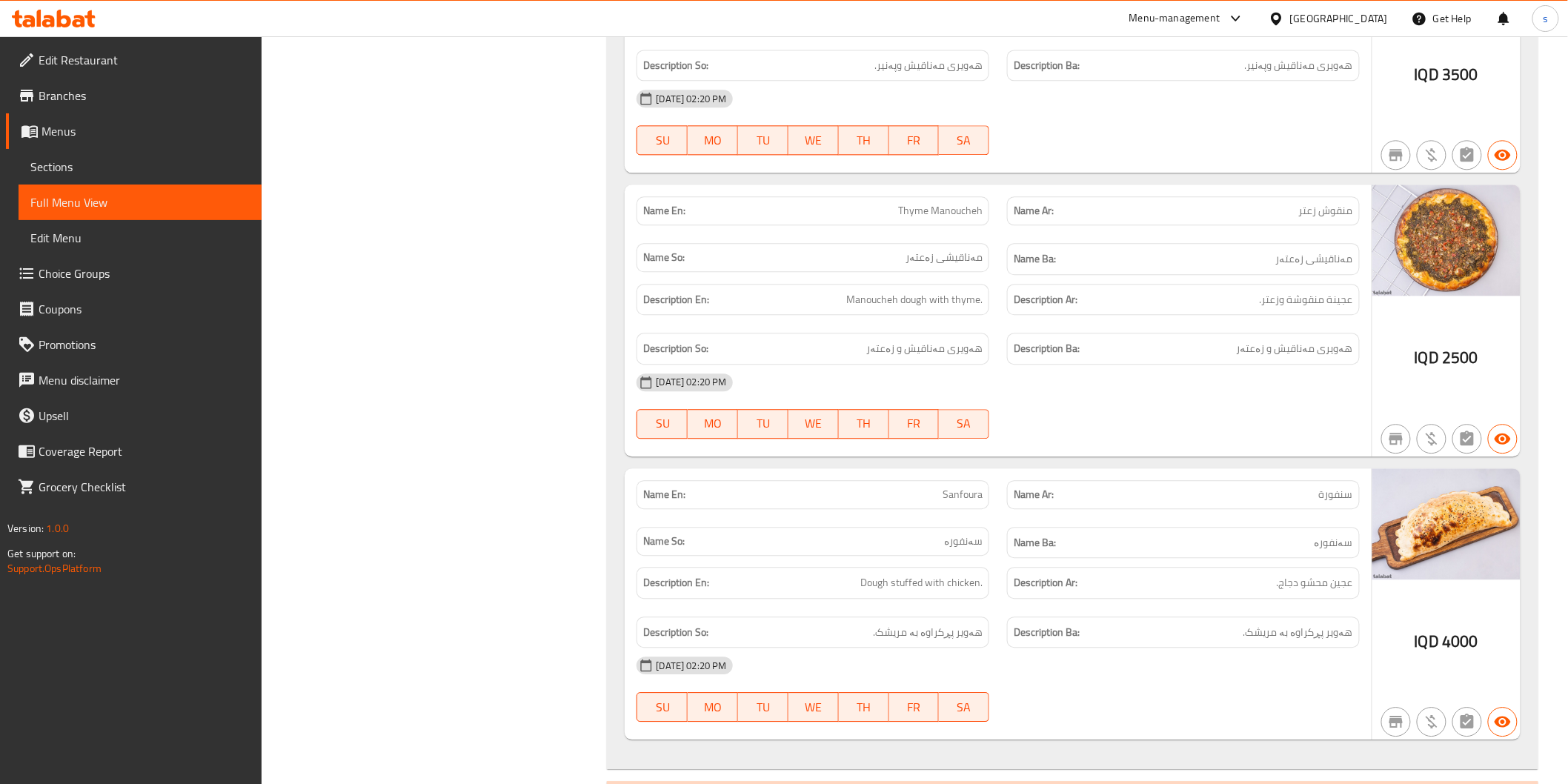
click at [1320, 534] on span "سەنفورە" at bounding box center [1334, 542] width 39 height 18
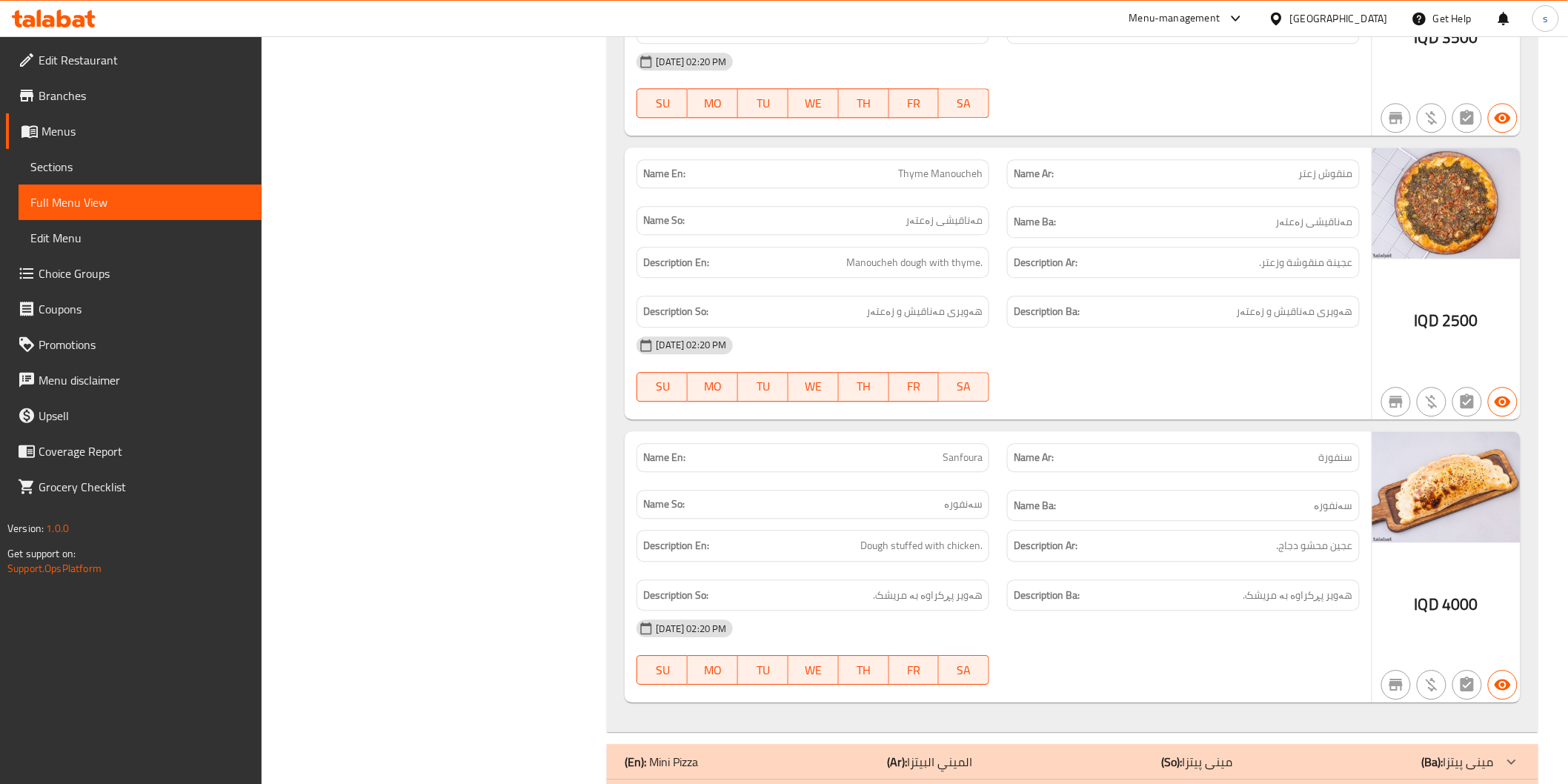
scroll to position [8509, 0]
